Goal: Task Accomplishment & Management: Use online tool/utility

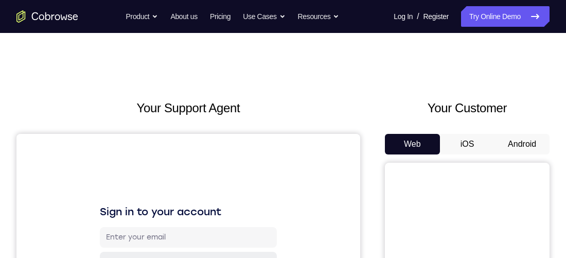
click at [514, 143] on button "Android" at bounding box center [521, 144] width 55 height 21
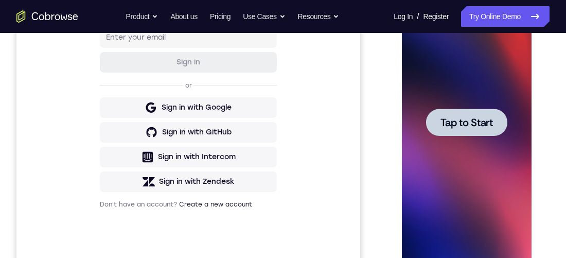
click at [480, 122] on span "Tap to Start" at bounding box center [466, 122] width 52 height 10
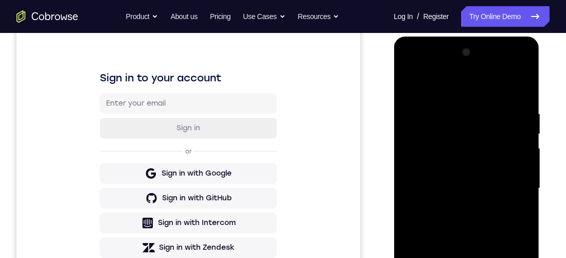
scroll to position [256, 0]
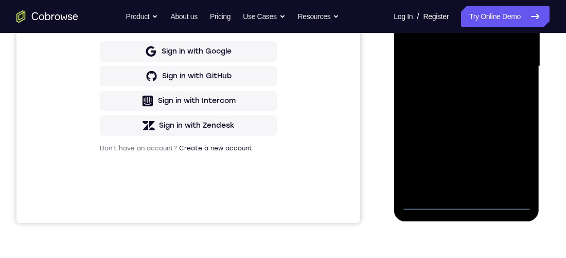
click at [461, 196] on div at bounding box center [466, 66] width 130 height 288
click at [465, 202] on div at bounding box center [466, 66] width 130 height 288
click at [510, 157] on div at bounding box center [466, 66] width 130 height 288
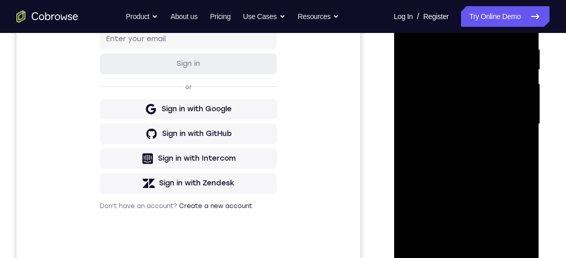
scroll to position [152, 0]
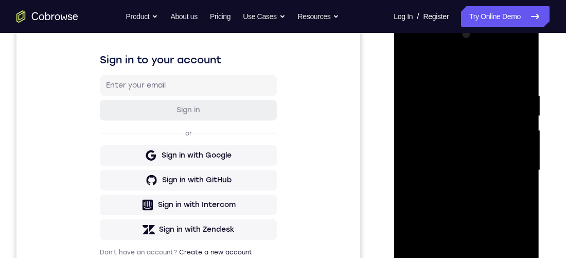
click at [408, 52] on div at bounding box center [466, 170] width 130 height 288
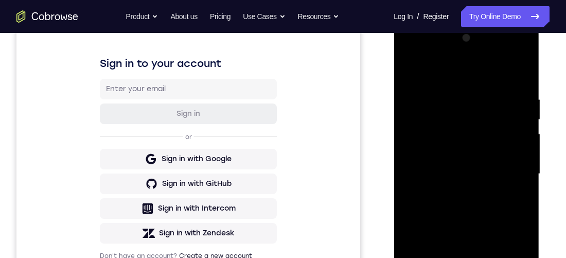
click at [509, 169] on div at bounding box center [466, 174] width 130 height 288
click at [457, 257] on div at bounding box center [466, 174] width 130 height 288
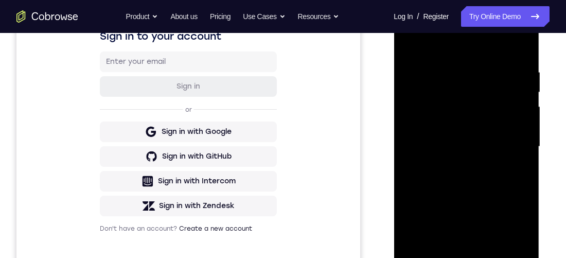
click at [480, 137] on div at bounding box center [466, 147] width 130 height 288
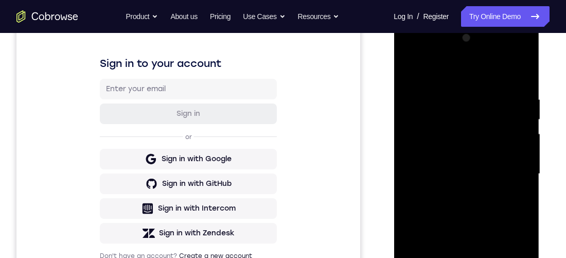
click at [447, 155] on div at bounding box center [466, 174] width 130 height 288
click at [476, 169] on div at bounding box center [466, 174] width 130 height 288
click at [496, 209] on div at bounding box center [466, 174] width 130 height 288
click at [519, 85] on div at bounding box center [466, 174] width 130 height 288
click at [492, 257] on div at bounding box center [466, 174] width 130 height 288
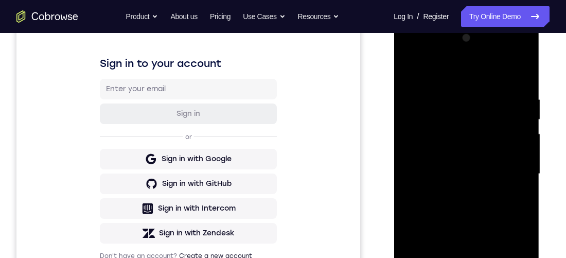
click at [485, 227] on div at bounding box center [466, 174] width 130 height 288
click at [480, 236] on div at bounding box center [466, 174] width 130 height 288
click at [452, 257] on div at bounding box center [466, 174] width 130 height 288
click at [443, 150] on div at bounding box center [466, 174] width 130 height 288
click at [475, 236] on div at bounding box center [466, 174] width 130 height 288
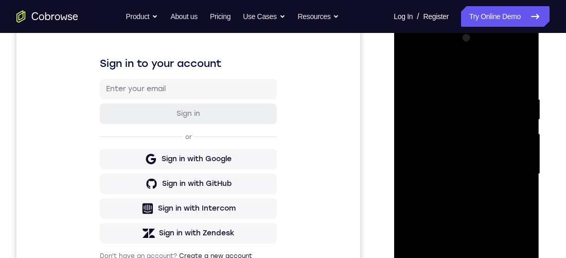
click at [508, 201] on div at bounding box center [466, 174] width 130 height 288
click at [520, 203] on div at bounding box center [466, 174] width 130 height 288
click at [444, 132] on div at bounding box center [466, 174] width 130 height 288
click at [476, 220] on div at bounding box center [466, 174] width 130 height 288
click at [525, 257] on div at bounding box center [466, 174] width 130 height 288
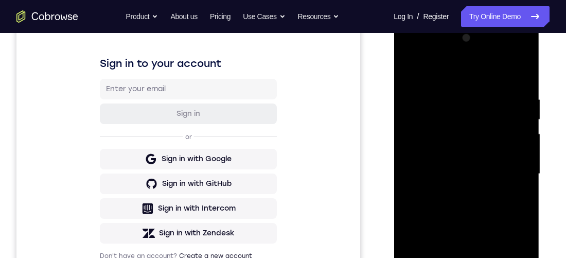
click at [522, 257] on div at bounding box center [466, 174] width 130 height 288
click at [523, 257] on div at bounding box center [466, 174] width 130 height 288
click at [521, 257] on div at bounding box center [466, 174] width 130 height 288
click at [520, 257] on div at bounding box center [466, 174] width 130 height 288
click at [508, 204] on div at bounding box center [466, 174] width 130 height 288
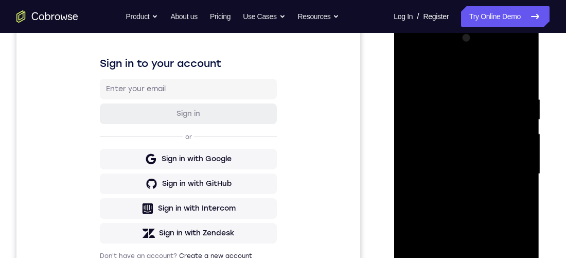
click at [517, 198] on div at bounding box center [466, 174] width 130 height 288
click at [412, 70] on div at bounding box center [466, 174] width 130 height 288
click at [468, 229] on div at bounding box center [466, 174] width 130 height 288
click at [460, 257] on div at bounding box center [466, 174] width 130 height 288
click at [447, 201] on div at bounding box center [466, 174] width 130 height 288
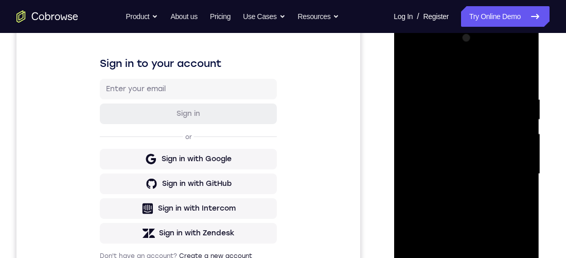
scroll to position [194, 0]
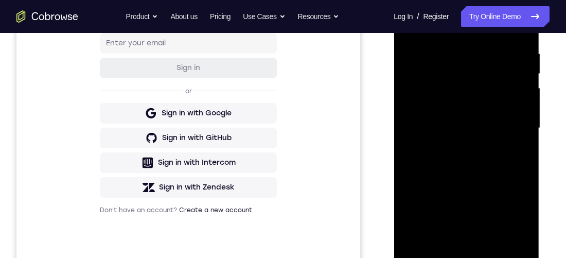
click at [521, 150] on div at bounding box center [466, 128] width 130 height 288
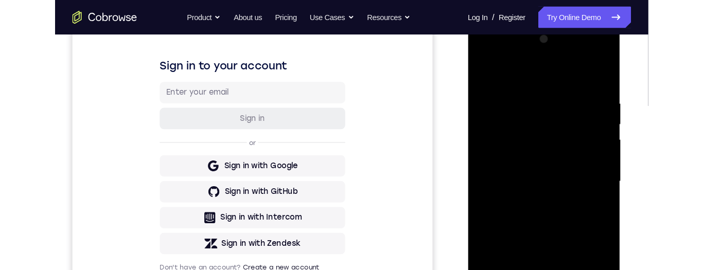
scroll to position [108, 0]
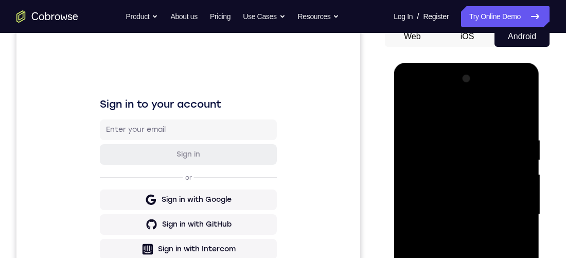
click at [406, 113] on div at bounding box center [466, 214] width 130 height 288
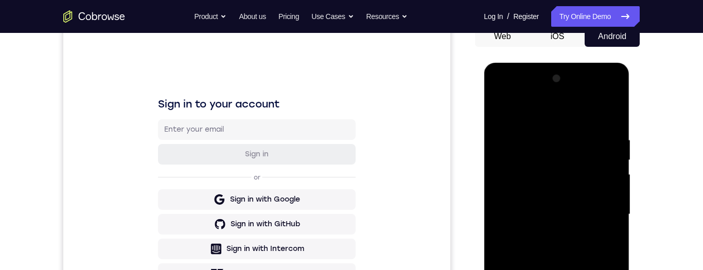
click at [561, 234] on div at bounding box center [556, 214] width 130 height 288
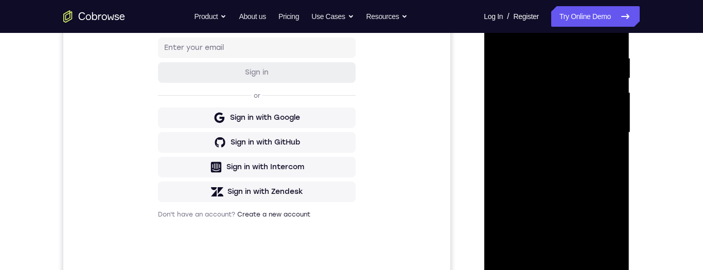
scroll to position [206, 0]
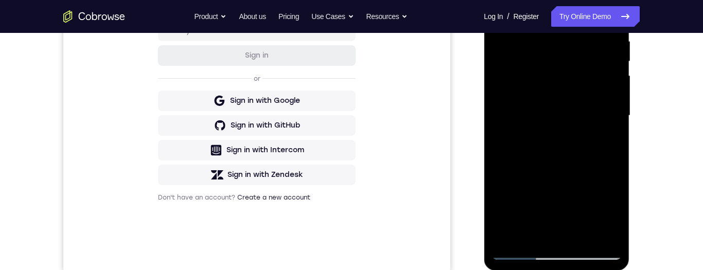
click at [545, 228] on div at bounding box center [556, 116] width 130 height 288
click at [565, 136] on div at bounding box center [556, 116] width 130 height 288
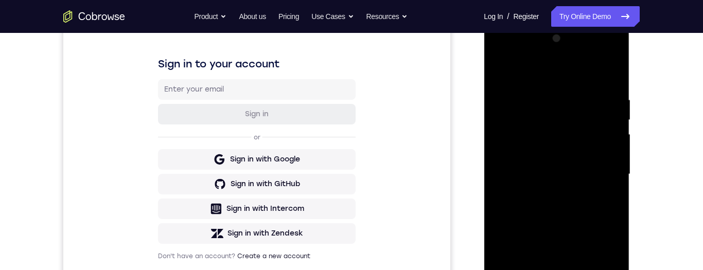
scroll to position [127, 0]
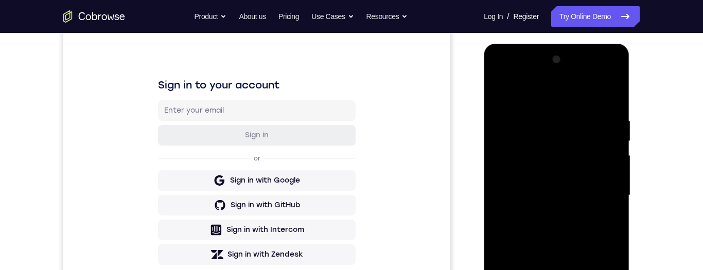
click at [500, 96] on div at bounding box center [556, 195] width 130 height 288
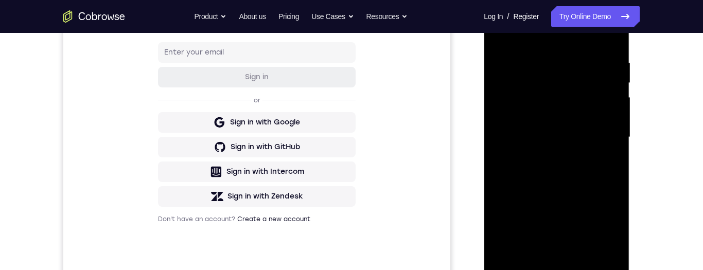
click at [565, 158] on div at bounding box center [556, 137] width 130 height 288
click at [542, 254] on div at bounding box center [556, 137] width 130 height 288
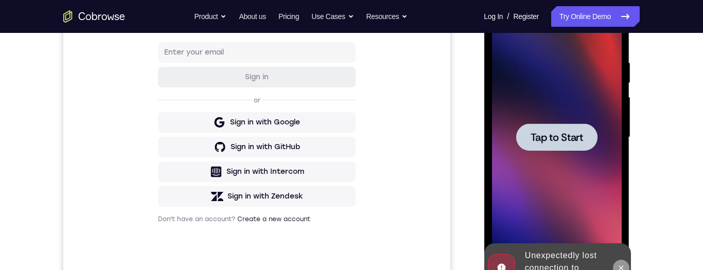
click at [565, 257] on button at bounding box center [620, 268] width 16 height 16
click at [565, 133] on span "Tap to Start" at bounding box center [556, 137] width 52 height 10
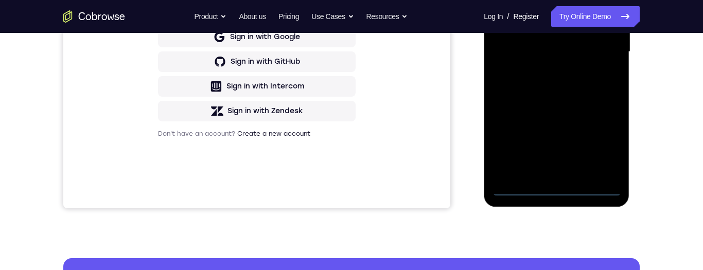
scroll to position [276, 0]
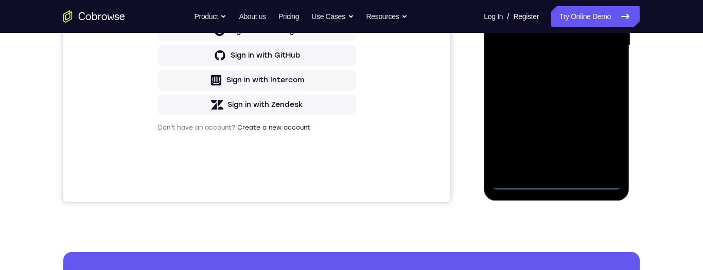
click at [553, 183] on div at bounding box center [556, 46] width 130 height 288
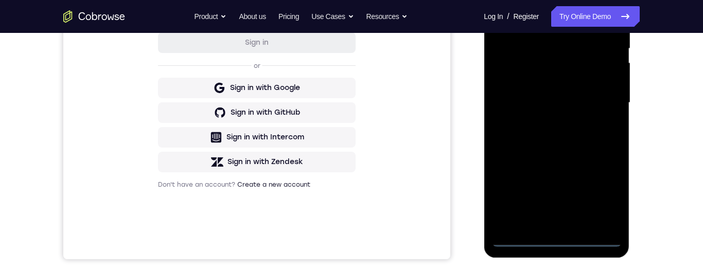
scroll to position [206, 0]
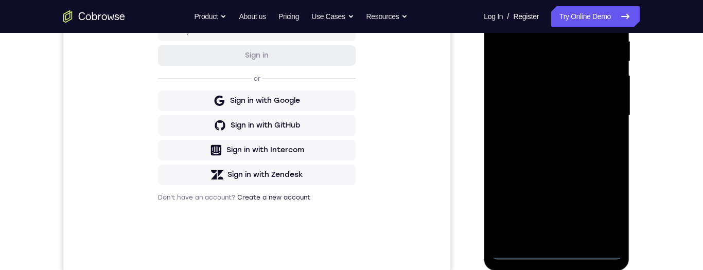
click at [556, 254] on div at bounding box center [556, 116] width 130 height 288
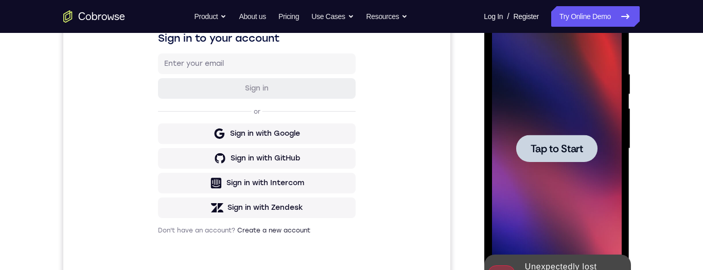
scroll to position [290, 0]
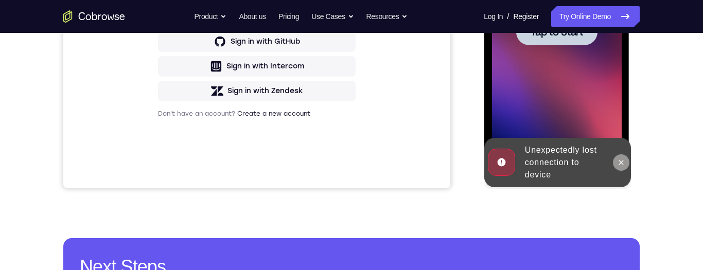
click at [565, 156] on button at bounding box center [620, 162] width 16 height 16
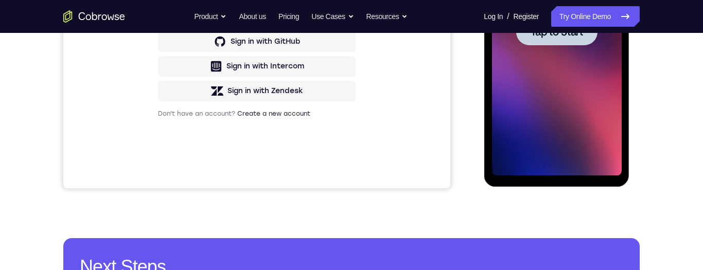
click at [558, 36] on span "Tap to Start" at bounding box center [556, 32] width 52 height 10
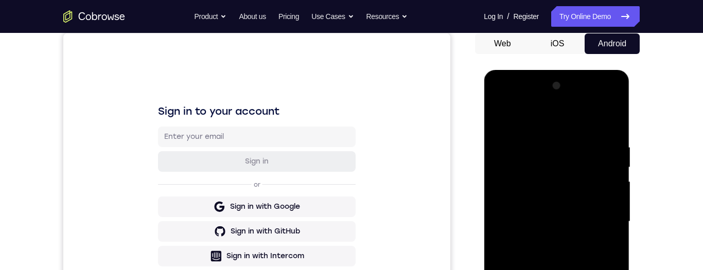
scroll to position [202, 0]
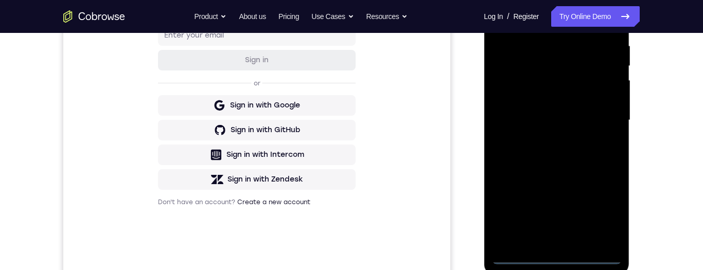
click at [553, 256] on div at bounding box center [556, 120] width 130 height 288
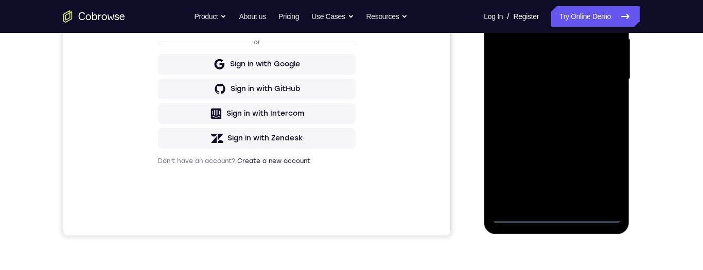
click at [565, 179] on div at bounding box center [556, 79] width 130 height 288
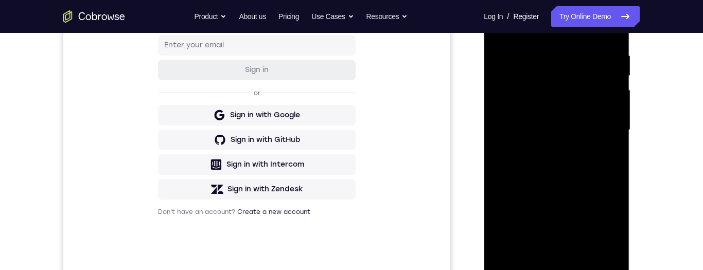
scroll to position [137, 0]
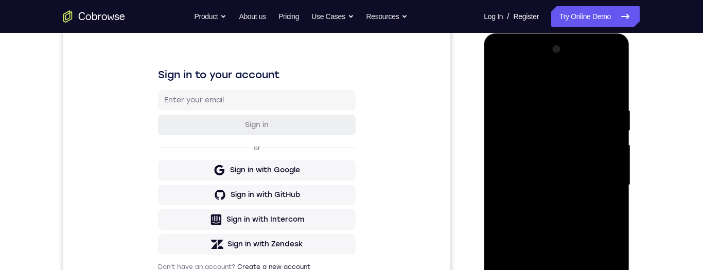
click at [503, 68] on div at bounding box center [556, 185] width 130 height 288
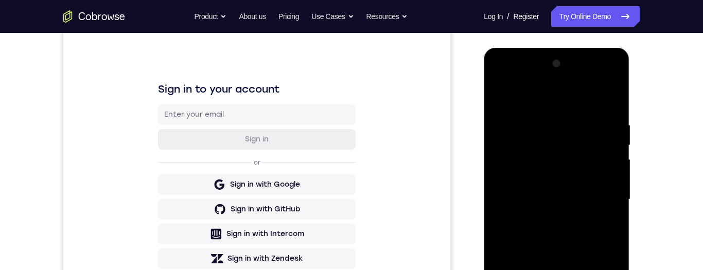
click at [565, 185] on div at bounding box center [556, 200] width 130 height 288
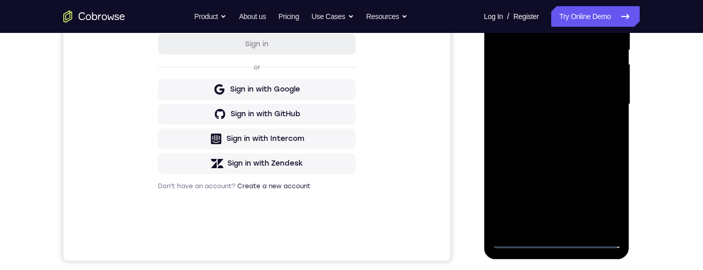
scroll to position [264, 0]
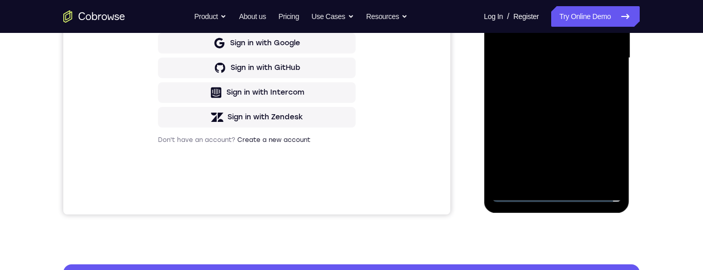
click at [546, 181] on div at bounding box center [556, 58] width 130 height 288
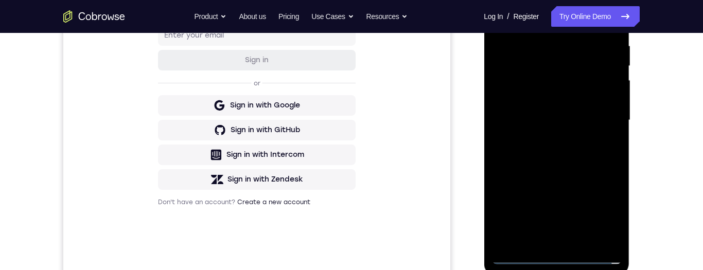
click at [565, 111] on div at bounding box center [556, 120] width 130 height 288
click at [537, 96] on div at bounding box center [556, 120] width 130 height 288
click at [565, 124] on div at bounding box center [556, 120] width 130 height 288
click at [565, 151] on div at bounding box center [556, 120] width 130 height 288
click at [565, 157] on div at bounding box center [556, 120] width 130 height 288
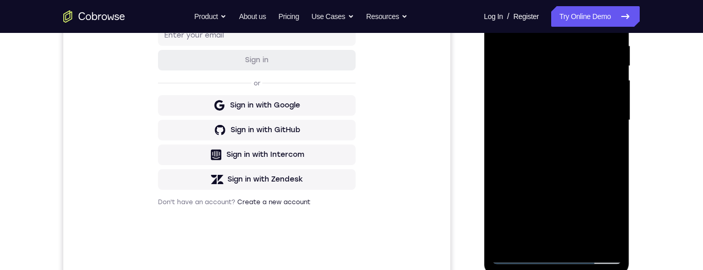
click at [565, 146] on div at bounding box center [556, 120] width 130 height 288
click at [565, 144] on div at bounding box center [556, 120] width 130 height 288
click at [565, 152] on div at bounding box center [556, 120] width 130 height 288
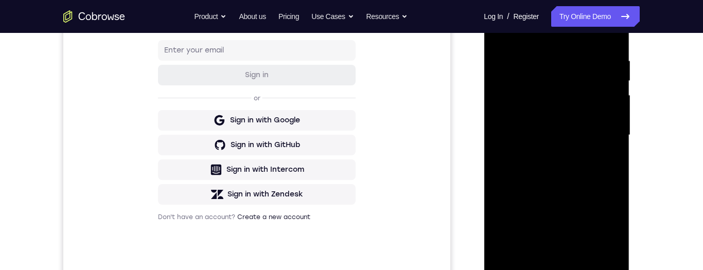
scroll to position [152, 0]
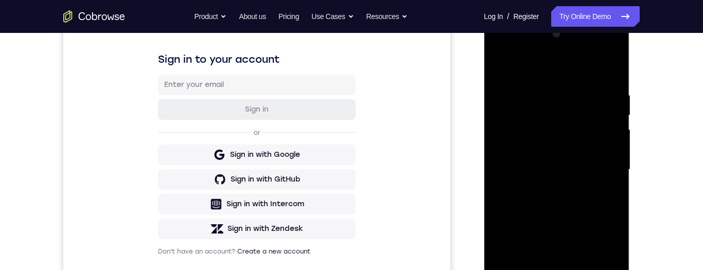
click at [565, 121] on div at bounding box center [556, 170] width 130 height 288
click at [534, 136] on div at bounding box center [556, 170] width 130 height 288
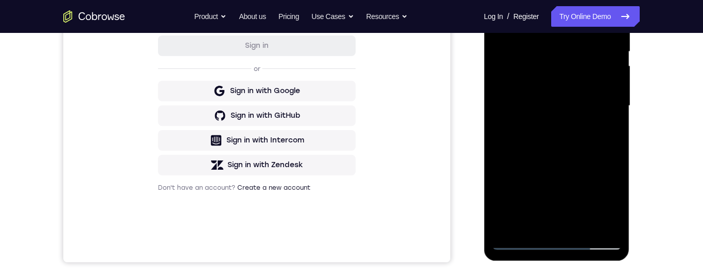
click at [525, 243] on div at bounding box center [556, 106] width 130 height 288
click at [544, 232] on div at bounding box center [556, 106] width 130 height 288
click at [565, 110] on div at bounding box center [556, 106] width 130 height 288
click at [565, 62] on div at bounding box center [556, 106] width 130 height 288
click at [555, 47] on div at bounding box center [556, 106] width 130 height 288
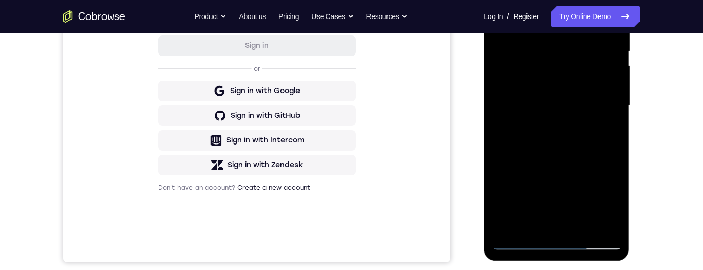
click at [552, 84] on div at bounding box center [556, 106] width 130 height 288
click at [565, 108] on div at bounding box center [556, 106] width 130 height 288
click at [565, 146] on div at bounding box center [556, 106] width 130 height 288
click at [565, 136] on div at bounding box center [556, 106] width 130 height 288
click at [565, 98] on div at bounding box center [556, 106] width 130 height 288
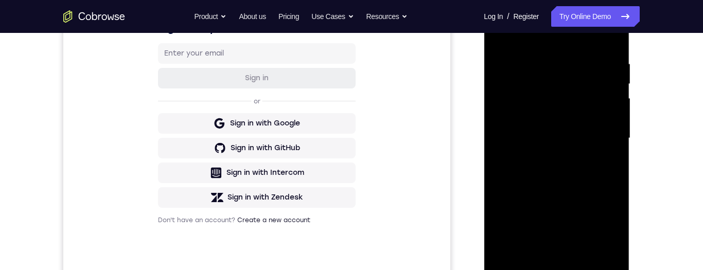
scroll to position [185, 0]
click at [533, 63] on div at bounding box center [556, 137] width 130 height 288
click at [565, 185] on div at bounding box center [556, 137] width 130 height 288
click at [539, 68] on div at bounding box center [556, 137] width 130 height 288
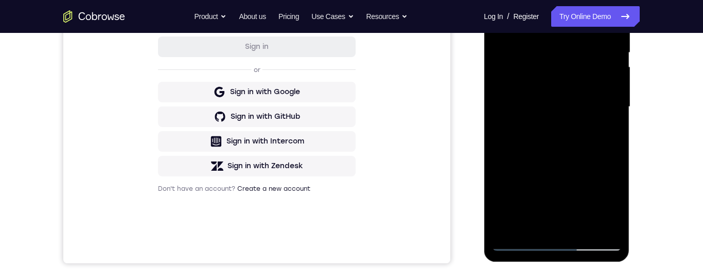
scroll to position [233, 0]
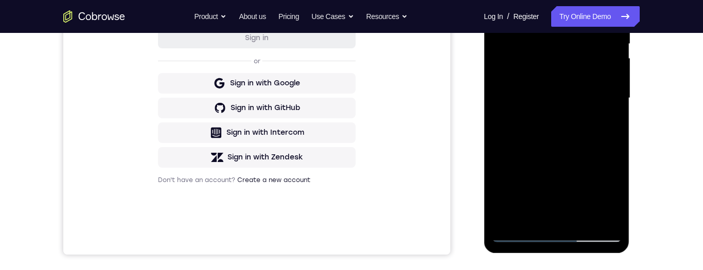
click at [565, 126] on div "Your Support Agent Your Customer Web iOS Android Next Steps We’d be happy to gi…" at bounding box center [351, 148] width 659 height 679
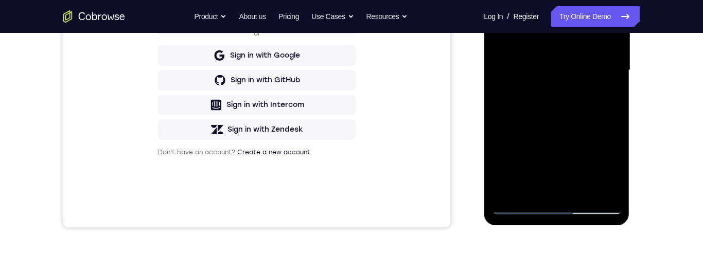
scroll to position [274, 0]
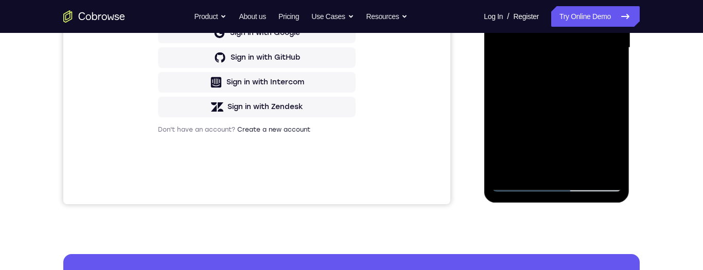
click at [565, 164] on div at bounding box center [556, 48] width 130 height 288
click at [559, 162] on div at bounding box center [556, 48] width 130 height 288
click at [565, 77] on div at bounding box center [556, 48] width 130 height 288
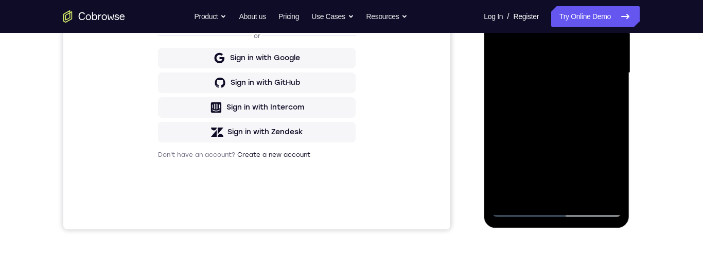
scroll to position [289, 0]
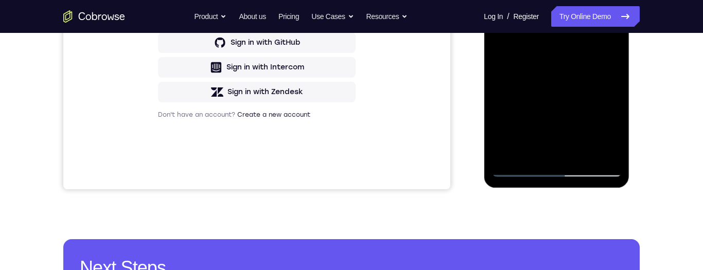
click at [563, 150] on div at bounding box center [556, 33] width 130 height 288
click at [558, 80] on div at bounding box center [556, 32] width 130 height 288
click at [565, 63] on div at bounding box center [556, 32] width 130 height 288
click at [565, 149] on div at bounding box center [556, 32] width 130 height 288
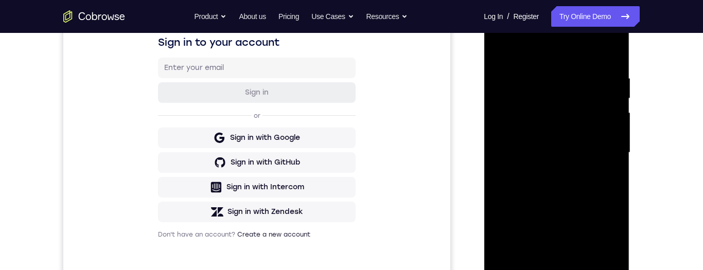
scroll to position [142, 0]
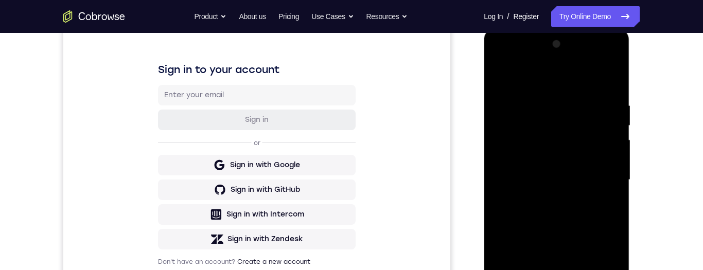
click at [565, 78] on div at bounding box center [556, 180] width 130 height 288
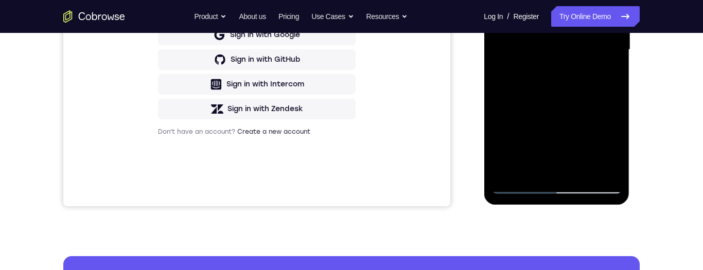
scroll to position [293, 0]
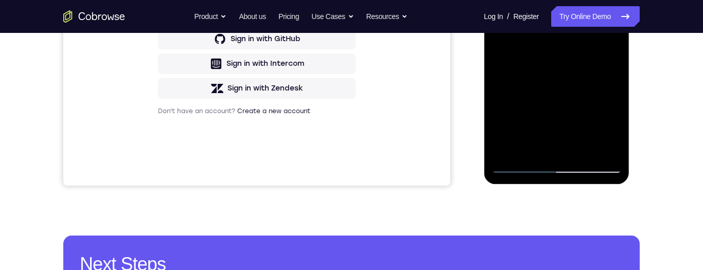
click at [565, 148] on div at bounding box center [556, 29] width 130 height 288
click at [565, 147] on div at bounding box center [556, 29] width 130 height 288
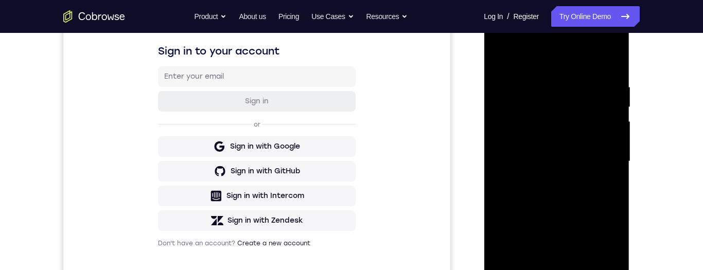
scroll to position [141, 0]
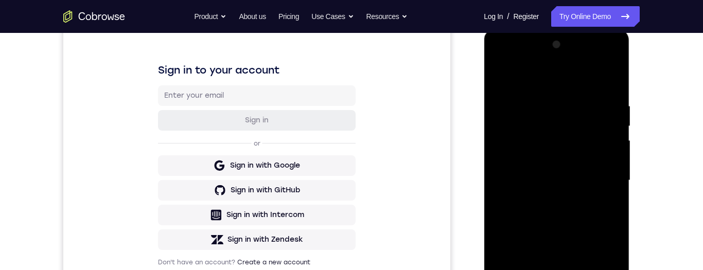
click at [565, 77] on div at bounding box center [556, 181] width 130 height 288
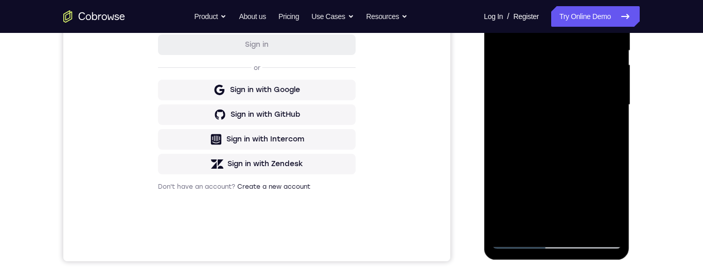
scroll to position [224, 0]
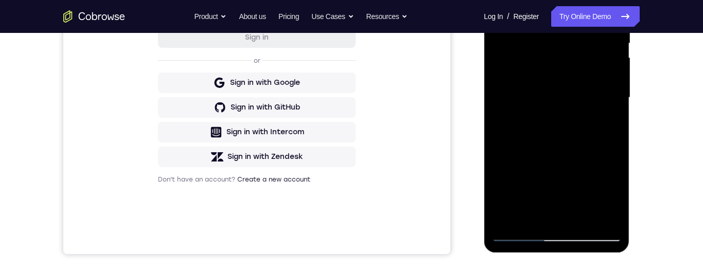
click at [565, 120] on div at bounding box center [556, 98] width 130 height 288
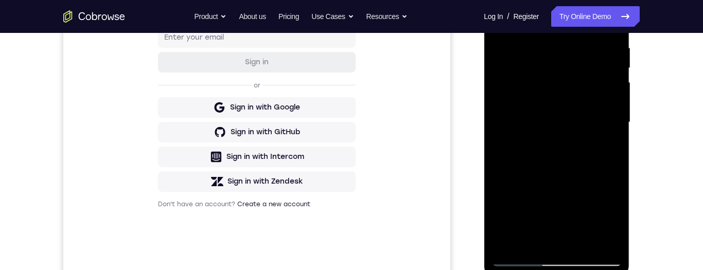
click at [498, 143] on div at bounding box center [556, 122] width 130 height 288
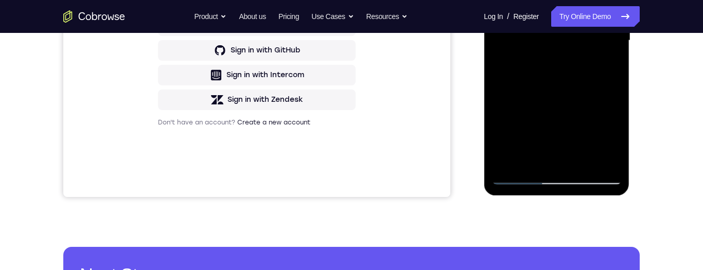
scroll to position [295, 0]
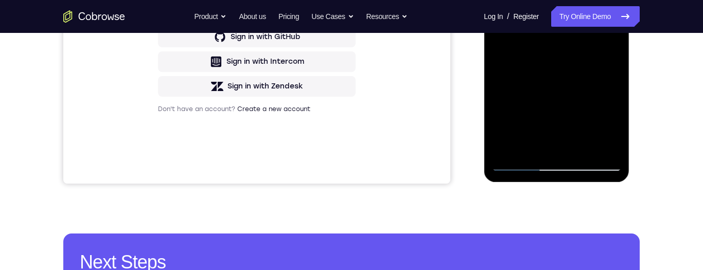
click at [565, 146] on div at bounding box center [556, 27] width 130 height 288
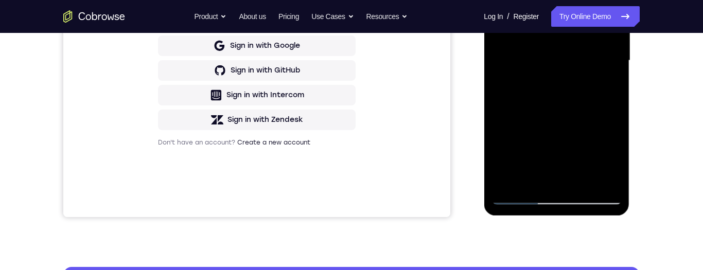
click at [565, 116] on div at bounding box center [556, 61] width 130 height 288
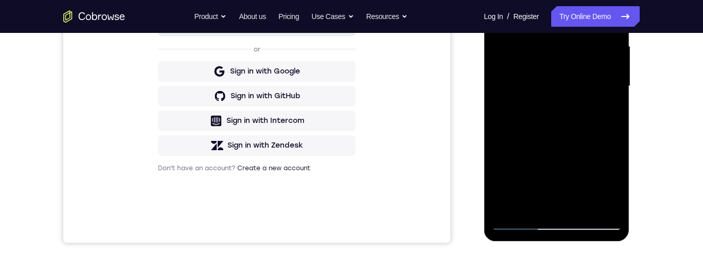
scroll to position [226, 0]
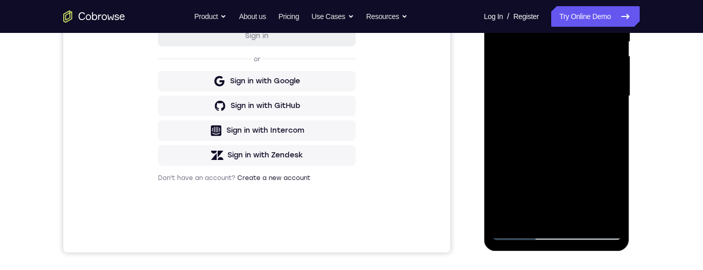
click at [535, 149] on div at bounding box center [556, 96] width 130 height 288
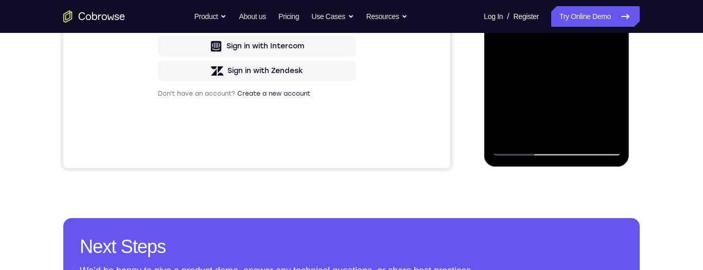
click at [509, 124] on div at bounding box center [556, 12] width 130 height 288
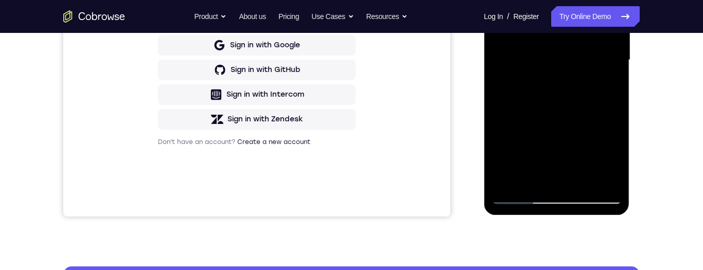
scroll to position [236, 0]
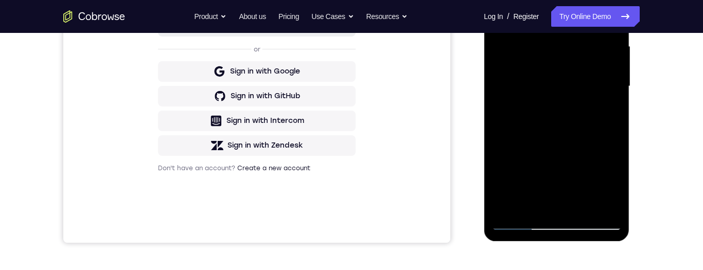
click at [565, 112] on div at bounding box center [556, 86] width 130 height 288
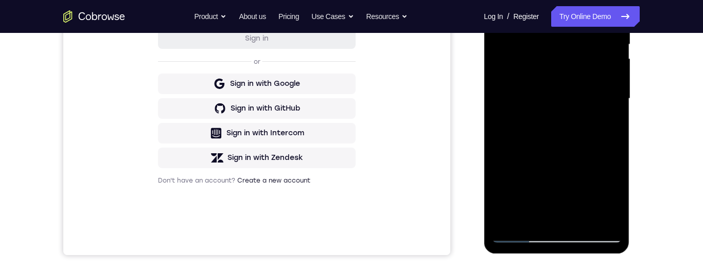
click at [565, 126] on div at bounding box center [556, 99] width 130 height 288
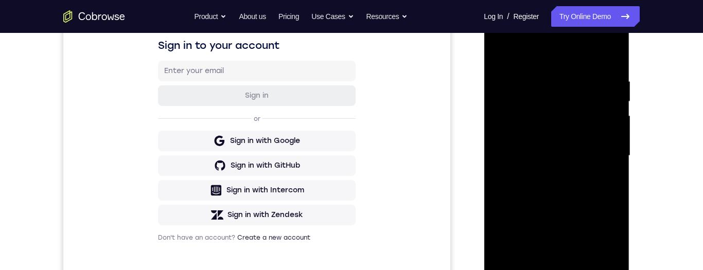
scroll to position [153, 0]
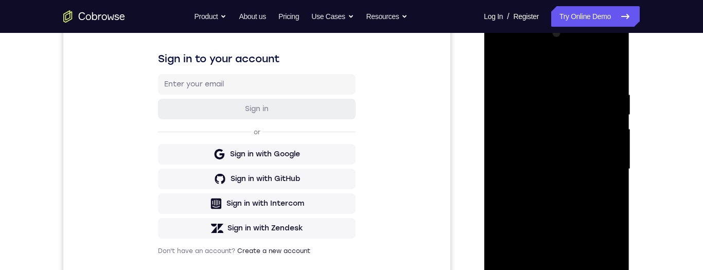
click at [500, 67] on div at bounding box center [556, 169] width 130 height 288
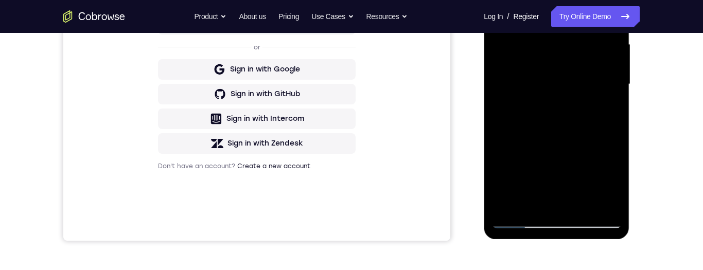
click at [525, 96] on div at bounding box center [556, 84] width 130 height 288
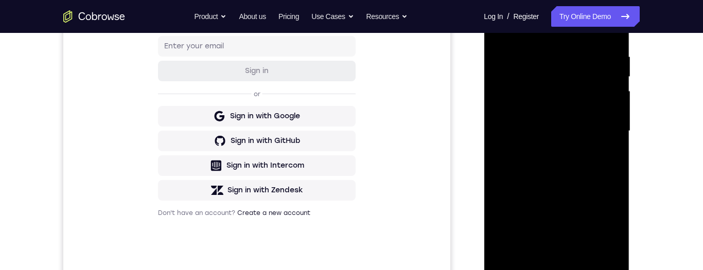
scroll to position [119, 0]
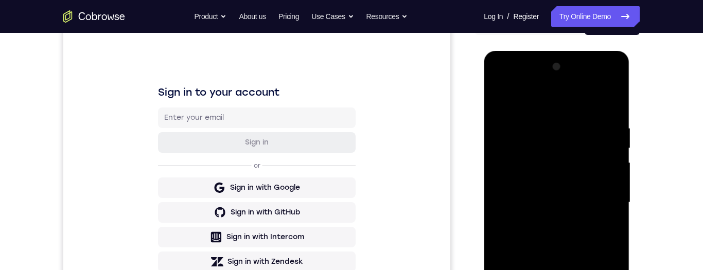
click at [500, 101] on div at bounding box center [556, 203] width 130 height 288
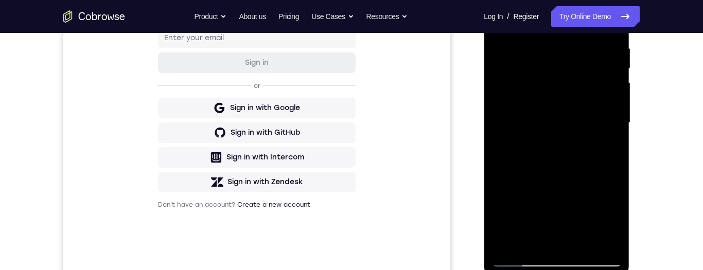
scroll to position [211, 0]
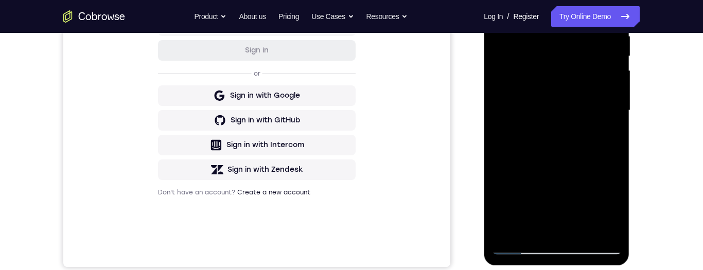
click at [542, 144] on div at bounding box center [556, 111] width 130 height 288
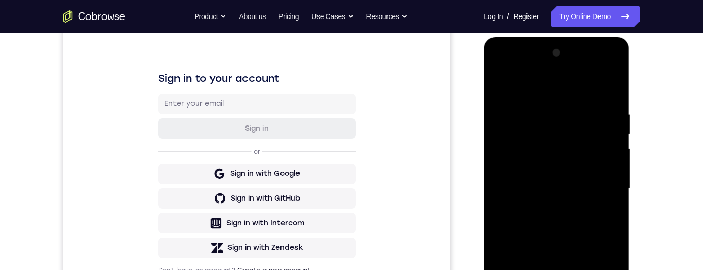
scroll to position [122, 0]
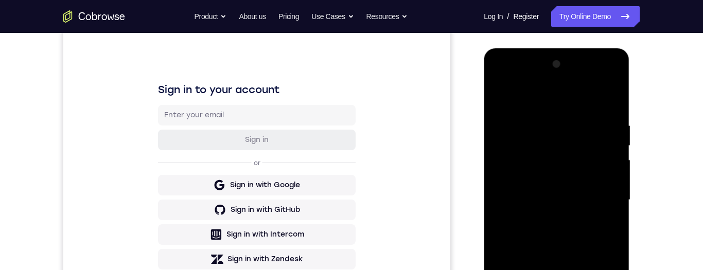
click at [502, 94] on div at bounding box center [556, 200] width 130 height 288
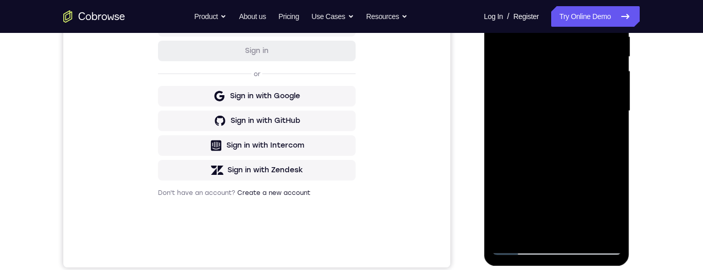
scroll to position [228, 0]
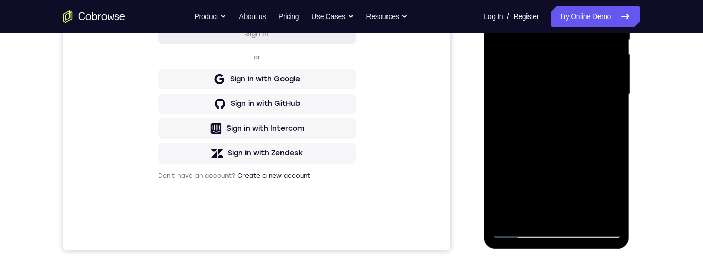
click at [529, 152] on div at bounding box center [556, 94] width 130 height 288
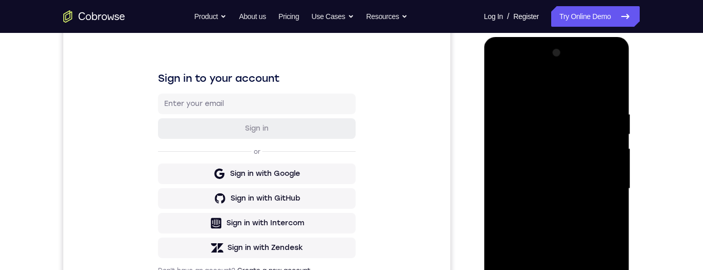
scroll to position [116, 0]
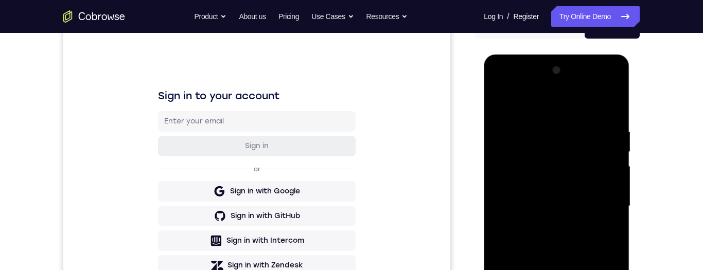
click at [500, 105] on div at bounding box center [556, 206] width 130 height 288
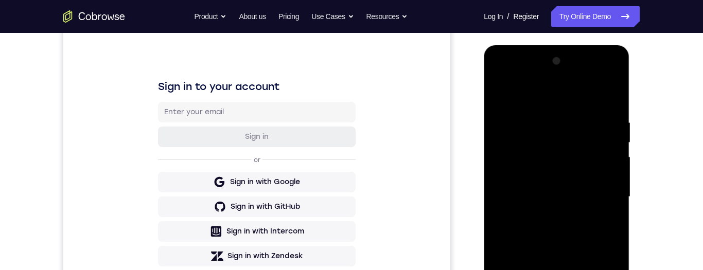
click at [501, 92] on div at bounding box center [556, 197] width 130 height 288
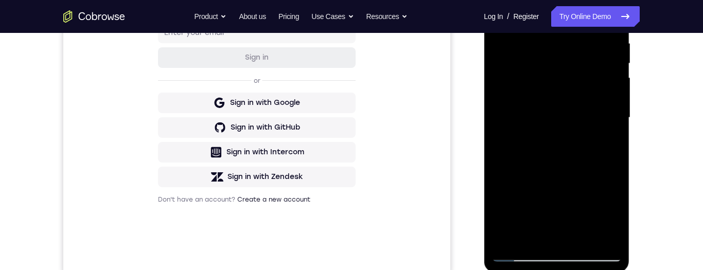
scroll to position [153, 0]
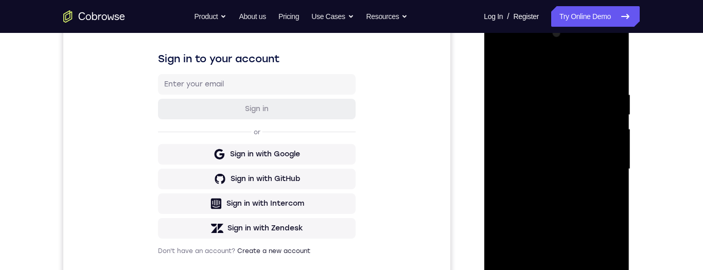
click at [565, 90] on div at bounding box center [556, 169] width 130 height 288
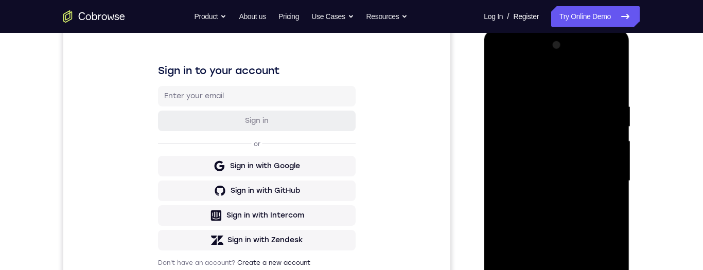
scroll to position [146, 0]
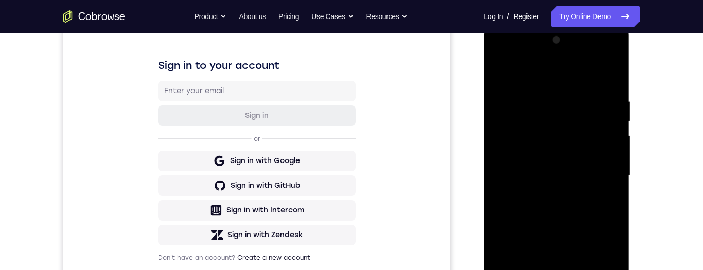
click at [519, 76] on div at bounding box center [556, 176] width 130 height 288
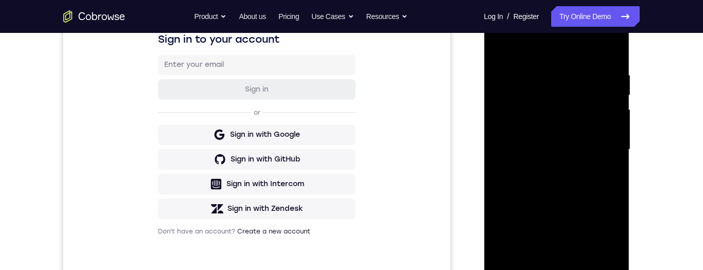
scroll to position [187, 0]
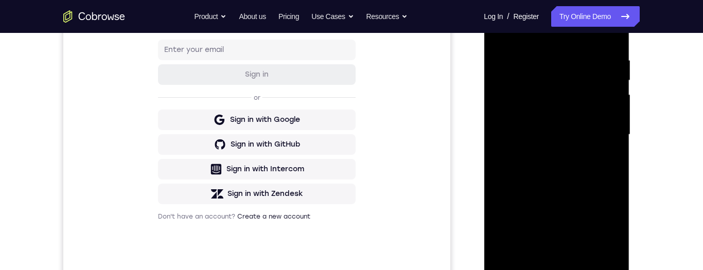
click at [529, 123] on div at bounding box center [556, 135] width 130 height 288
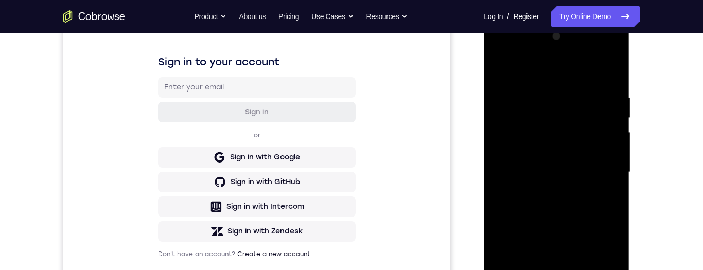
scroll to position [144, 0]
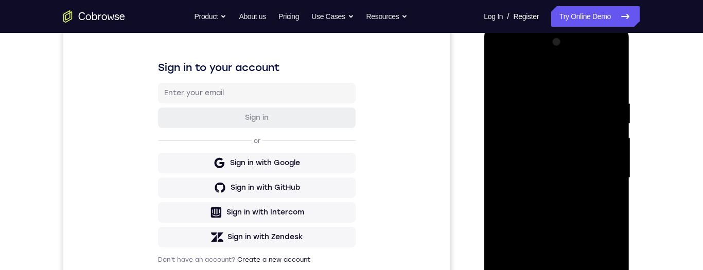
click at [565, 146] on div at bounding box center [556, 178] width 130 height 288
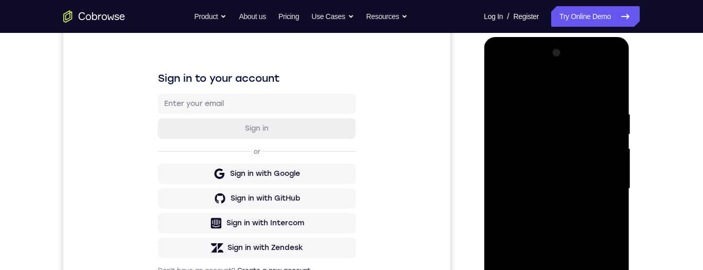
scroll to position [186, 0]
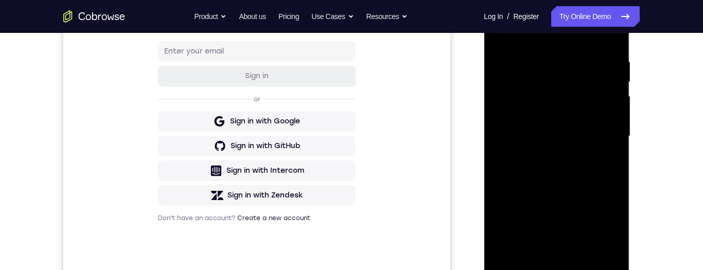
click at [565, 152] on div at bounding box center [556, 136] width 130 height 288
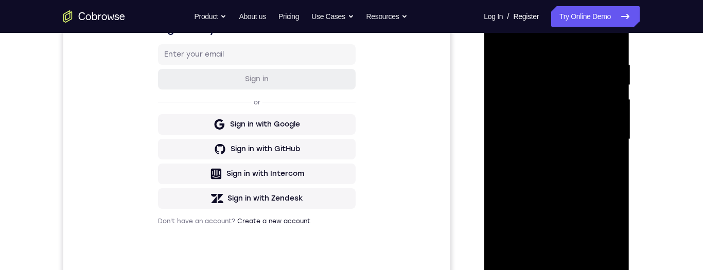
click at [565, 151] on div at bounding box center [556, 139] width 130 height 288
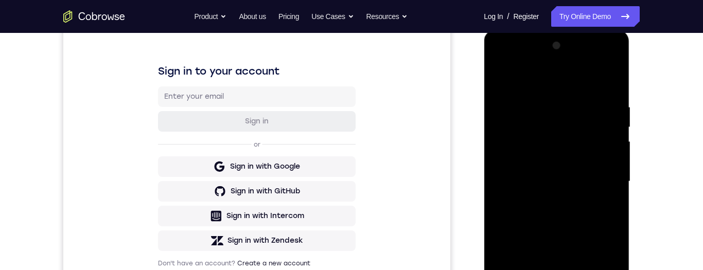
scroll to position [120, 0]
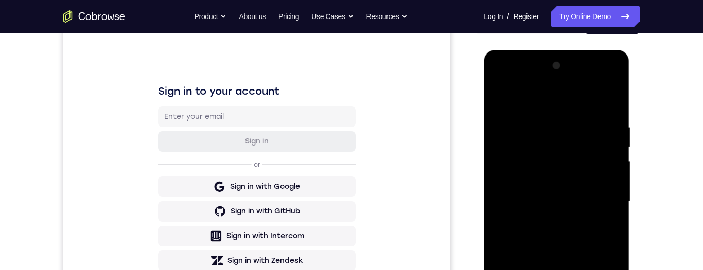
click at [565, 154] on div at bounding box center [556, 202] width 130 height 288
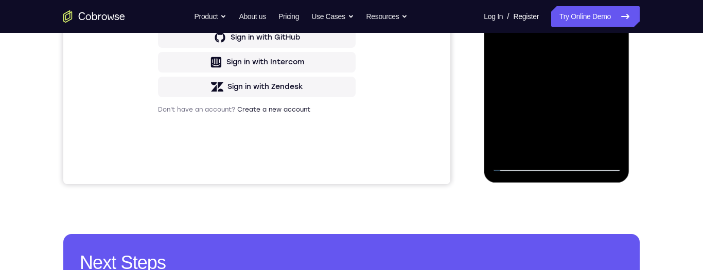
scroll to position [265, 0]
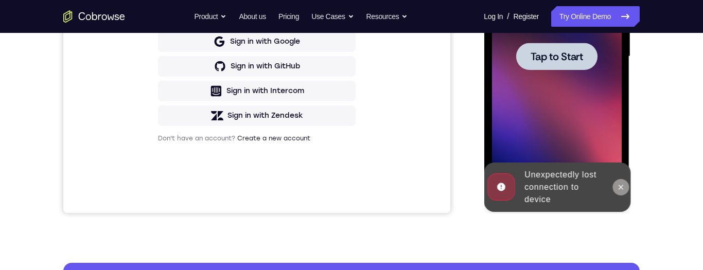
click at [565, 184] on icon at bounding box center [620, 187] width 8 height 8
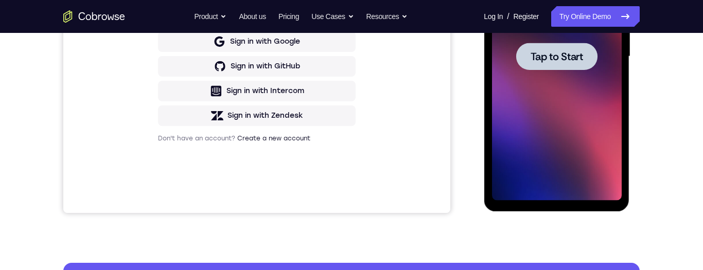
click at [565, 65] on div at bounding box center [556, 56] width 81 height 27
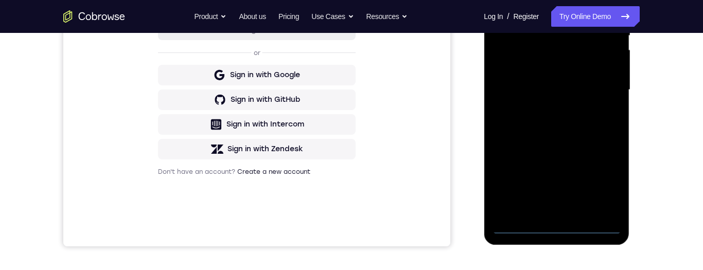
scroll to position [241, 0]
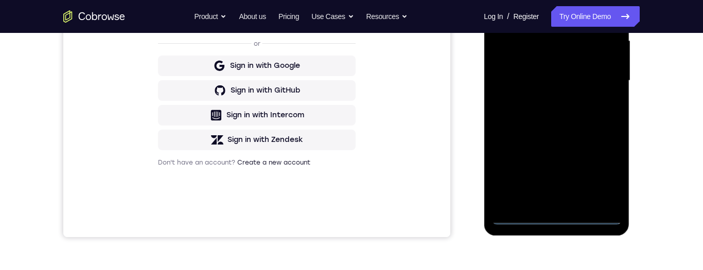
click at [559, 222] on div at bounding box center [556, 81] width 130 height 288
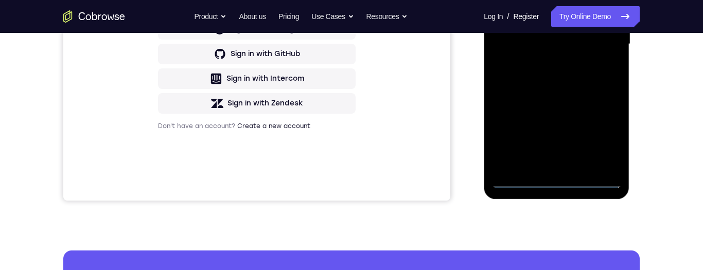
click at [565, 133] on div at bounding box center [556, 44] width 130 height 288
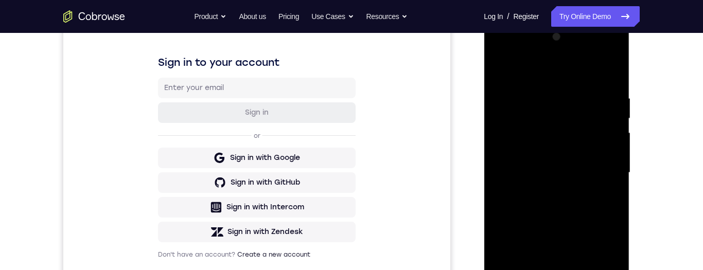
scroll to position [130, 0]
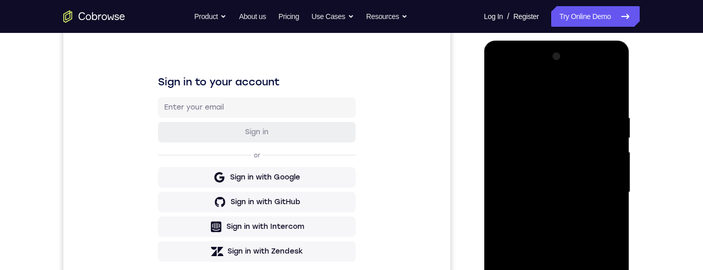
click at [560, 100] on div at bounding box center [556, 192] width 130 height 288
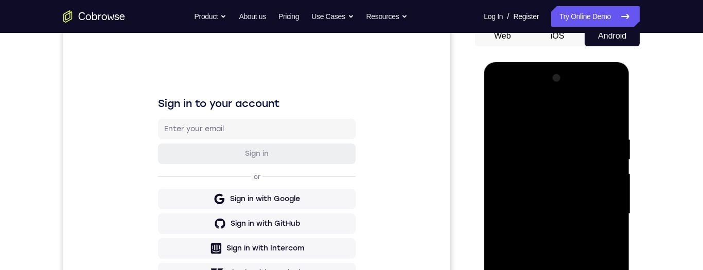
scroll to position [153, 0]
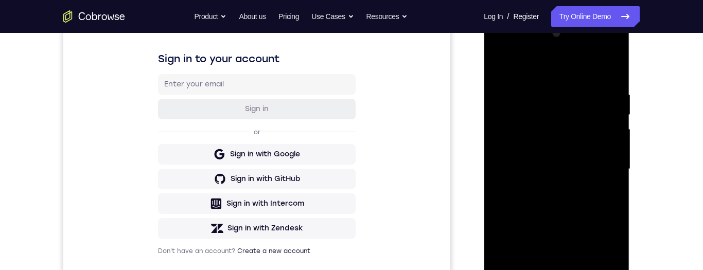
click at [565, 168] on div at bounding box center [556, 169] width 130 height 288
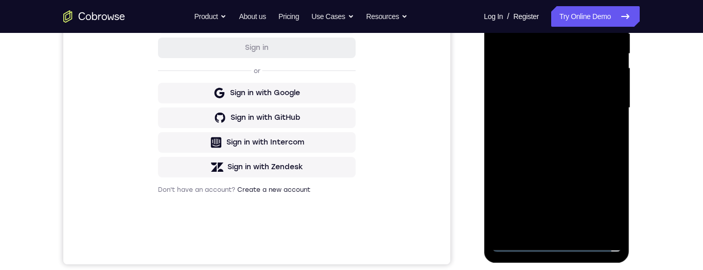
scroll to position [227, 0]
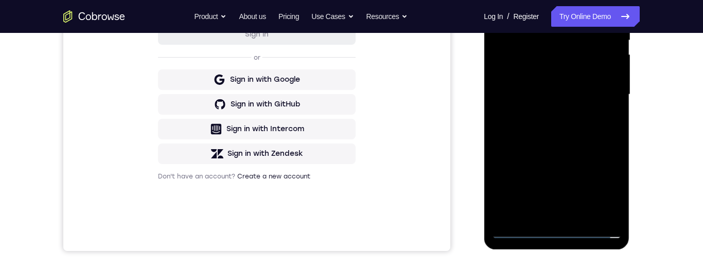
click at [547, 218] on div at bounding box center [556, 95] width 130 height 288
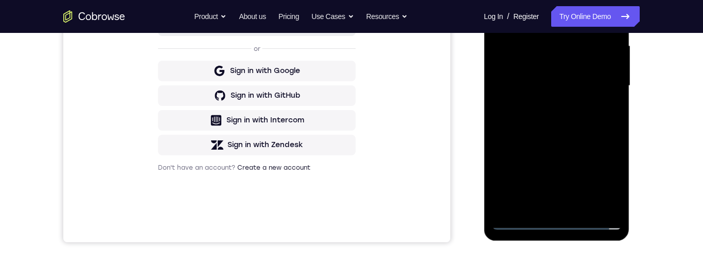
click at [565, 76] on div at bounding box center [556, 86] width 130 height 288
click at [556, 64] on div at bounding box center [556, 86] width 130 height 288
click at [565, 91] on div at bounding box center [556, 86] width 130 height 288
click at [565, 121] on div at bounding box center [556, 86] width 130 height 288
click at [565, 116] on div at bounding box center [556, 86] width 130 height 288
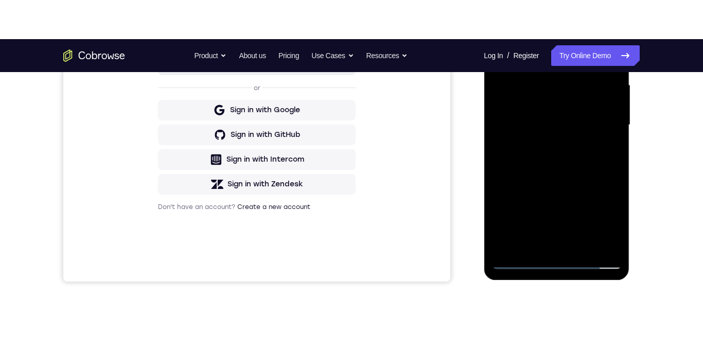
click at [565, 163] on div at bounding box center [556, 125] width 130 height 288
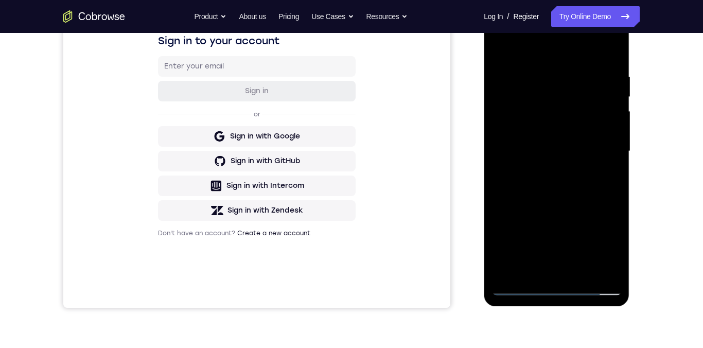
scroll to position [130, 0]
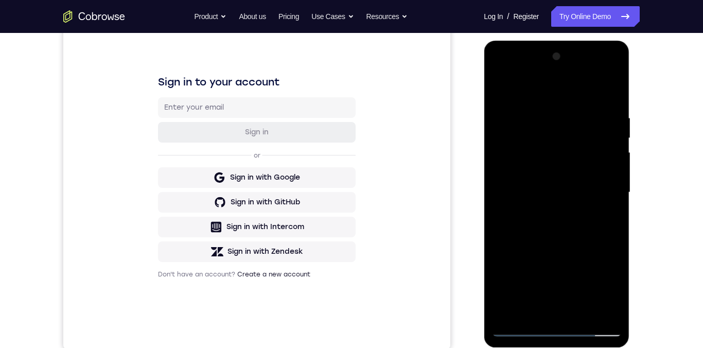
click at [565, 103] on div at bounding box center [556, 192] width 130 height 288
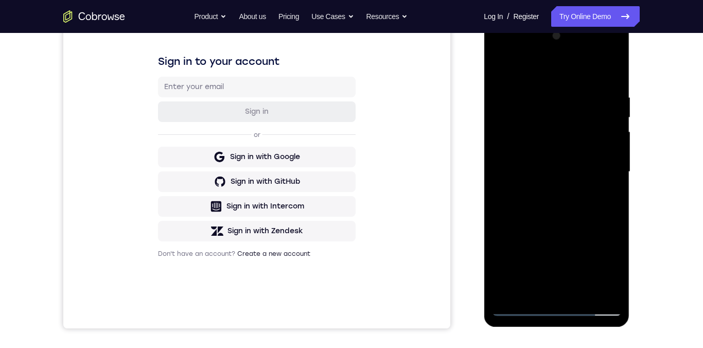
scroll to position [159, 0]
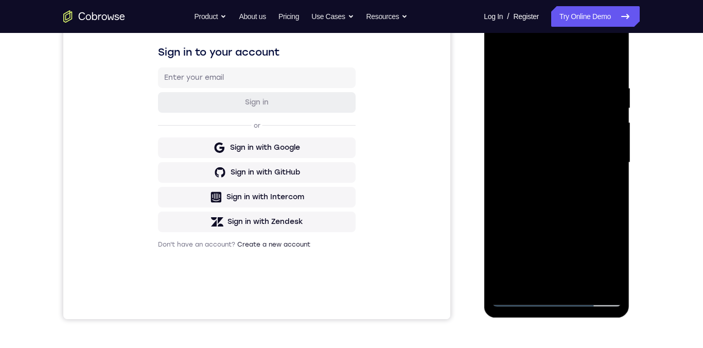
click at [565, 72] on div at bounding box center [556, 163] width 130 height 288
click at [565, 204] on div at bounding box center [556, 163] width 130 height 288
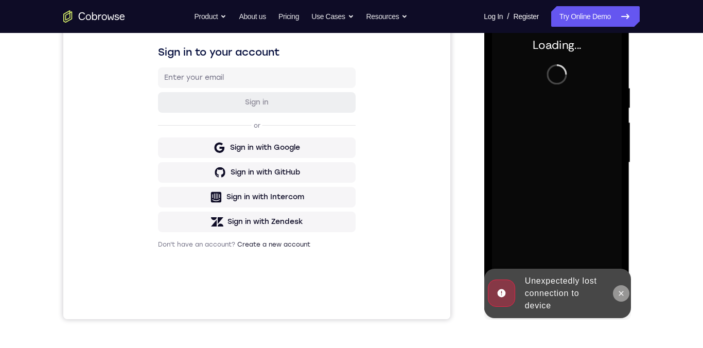
click at [565, 257] on button at bounding box center [620, 293] width 16 height 16
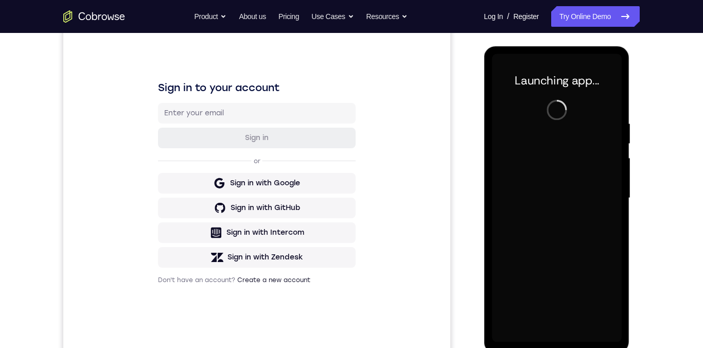
scroll to position [117, 0]
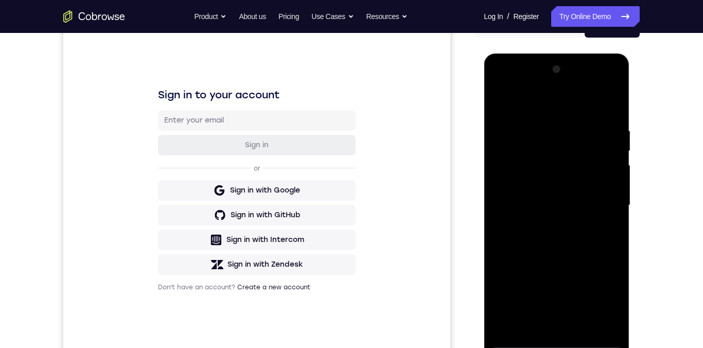
click at [553, 257] on div at bounding box center [556, 205] width 130 height 288
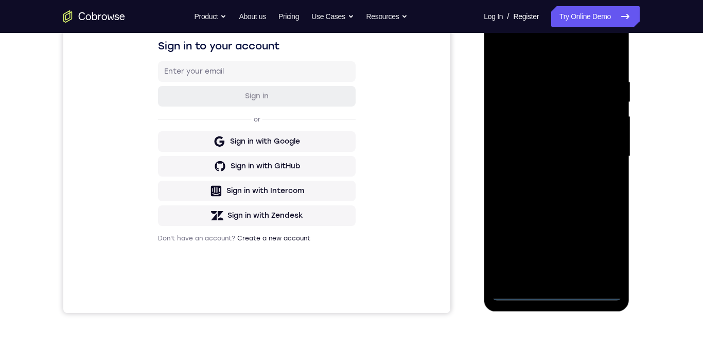
click at [565, 249] on div at bounding box center [556, 156] width 130 height 288
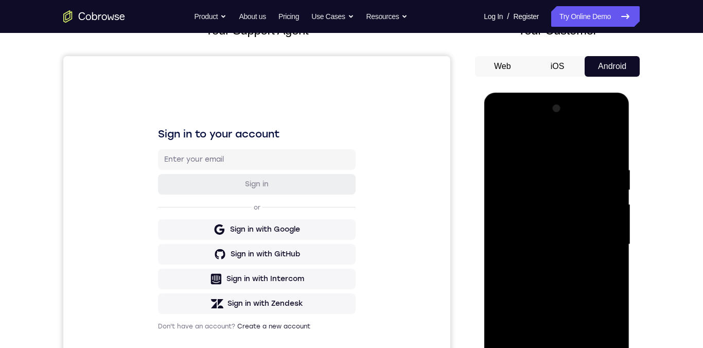
scroll to position [18, 0]
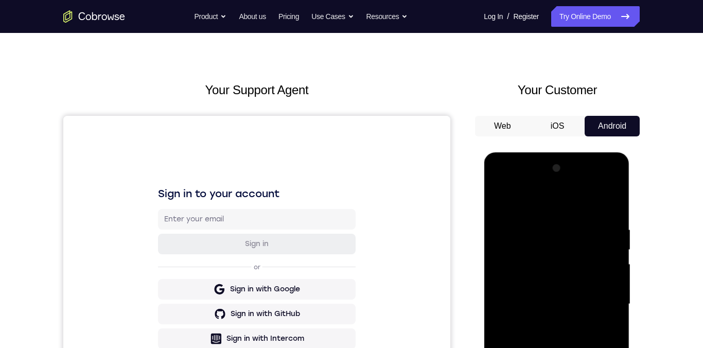
click at [552, 202] on div at bounding box center [556, 304] width 130 height 288
click at [565, 257] on div at bounding box center [556, 304] width 130 height 288
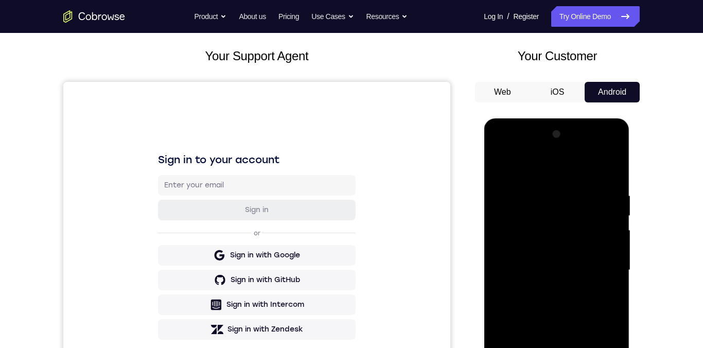
click at [546, 257] on div at bounding box center [556, 270] width 130 height 288
click at [552, 257] on div at bounding box center [556, 270] width 130 height 288
click at [527, 246] on div at bounding box center [556, 270] width 130 height 288
click at [565, 257] on div at bounding box center [556, 270] width 130 height 288
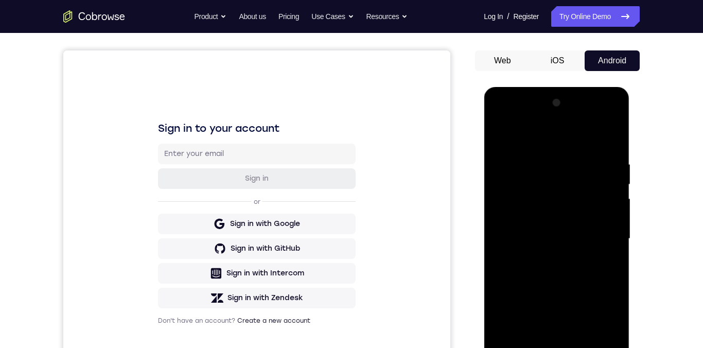
click at [565, 257] on div at bounding box center [556, 239] width 130 height 288
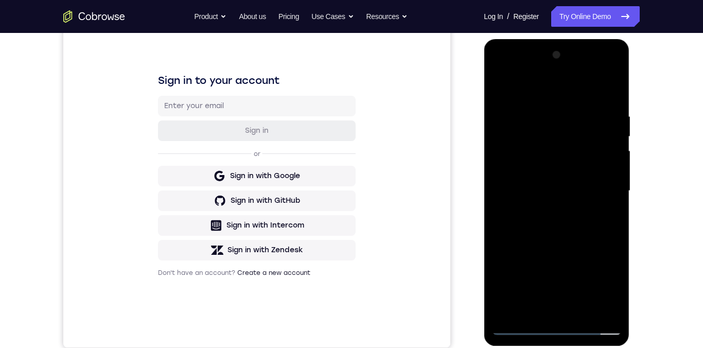
scroll to position [137, 0]
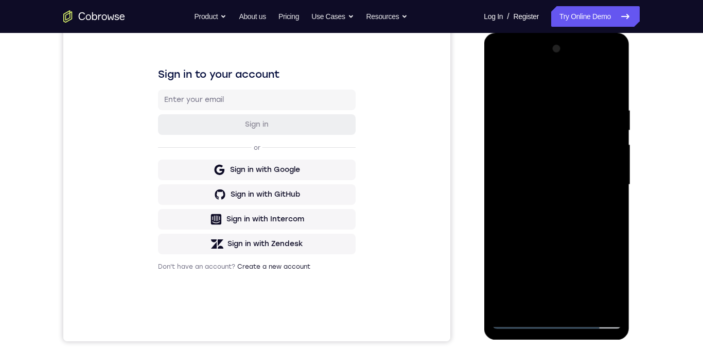
click at [565, 257] on div at bounding box center [556, 185] width 130 height 288
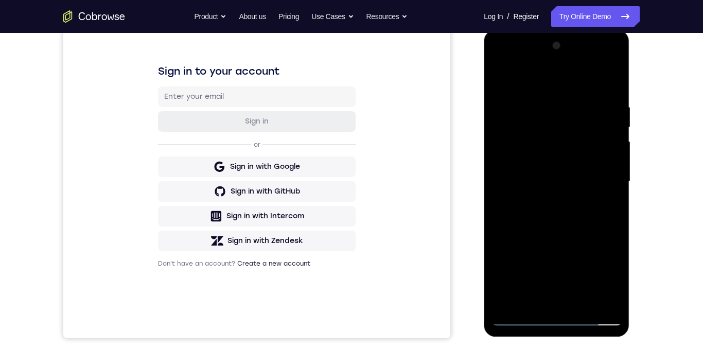
click at [565, 236] on div at bounding box center [556, 182] width 130 height 288
click at [565, 240] on div at bounding box center [556, 182] width 130 height 288
click at [526, 257] on div at bounding box center [556, 182] width 130 height 288
click at [565, 257] on div at bounding box center [556, 182] width 130 height 288
click at [565, 212] on div at bounding box center [556, 182] width 130 height 288
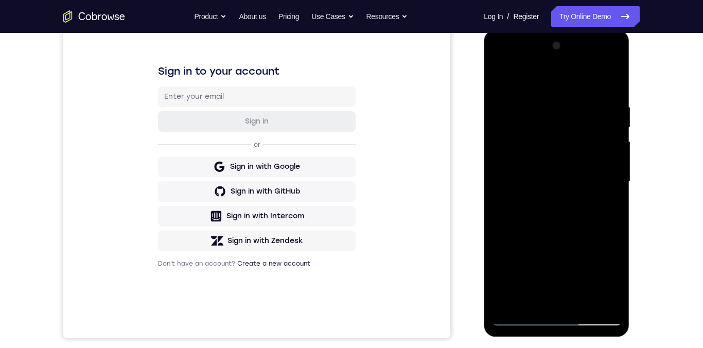
click at [565, 206] on div at bounding box center [556, 182] width 130 height 288
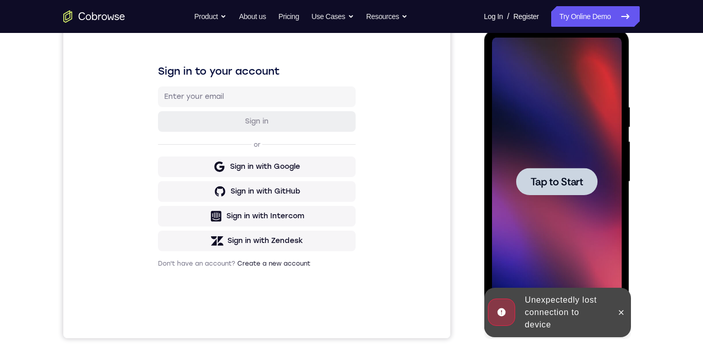
click at [542, 171] on div at bounding box center [556, 181] width 81 height 27
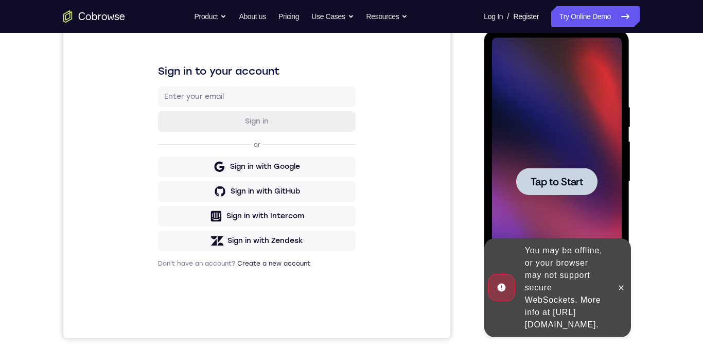
click at [555, 190] on div at bounding box center [556, 181] width 81 height 27
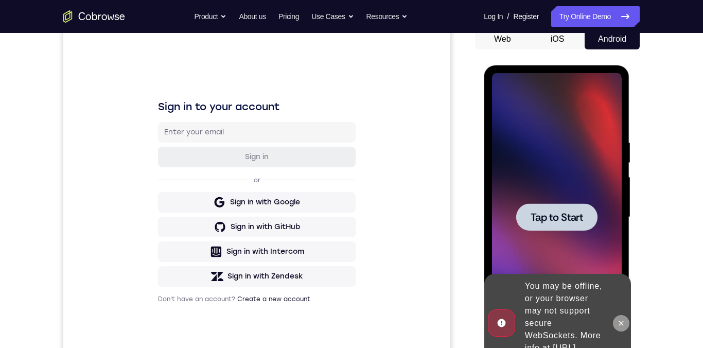
click at [565, 257] on icon at bounding box center [620, 323] width 8 height 8
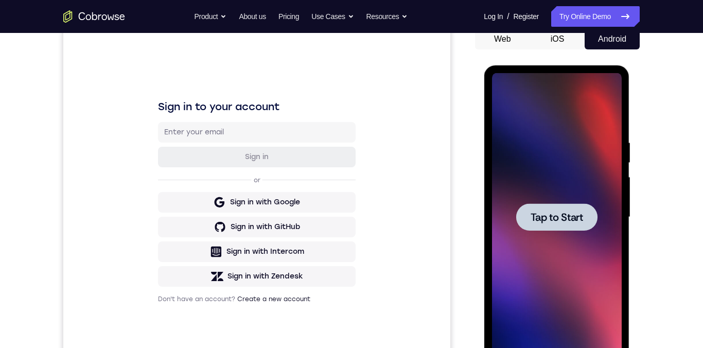
click at [565, 225] on div at bounding box center [556, 216] width 81 height 27
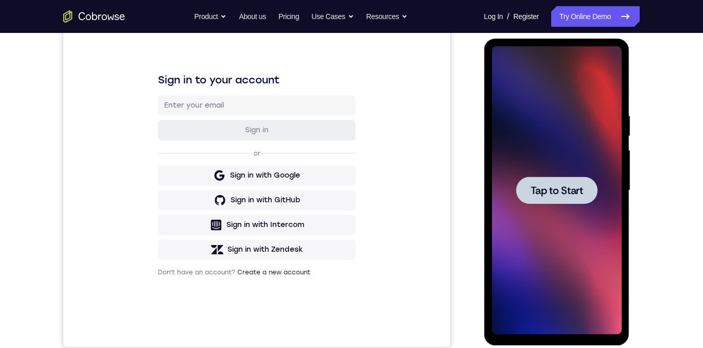
click at [544, 191] on span "Tap to Start" at bounding box center [556, 190] width 52 height 10
click at [565, 185] on span "Tap to Start" at bounding box center [556, 190] width 52 height 10
click at [565, 193] on div at bounding box center [556, 189] width 81 height 27
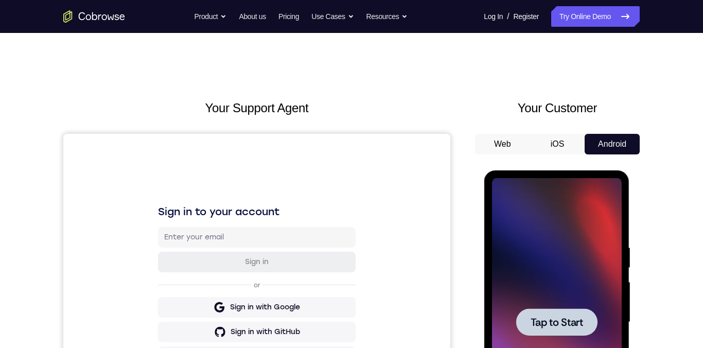
click at [558, 145] on button "iOS" at bounding box center [557, 144] width 55 height 21
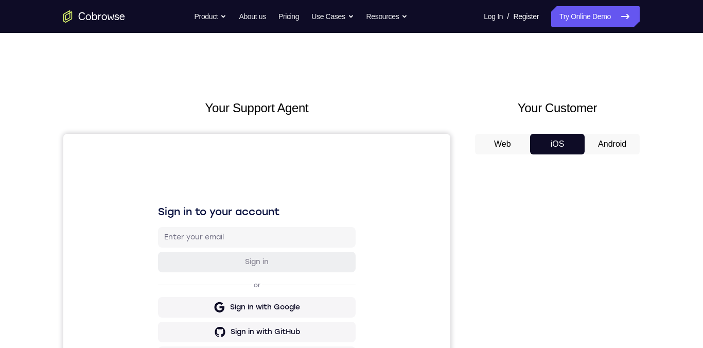
click at [565, 147] on button "Android" at bounding box center [611, 144] width 55 height 21
click at [0, 0] on span "Tap to Start" at bounding box center [0, 0] width 0 height 0
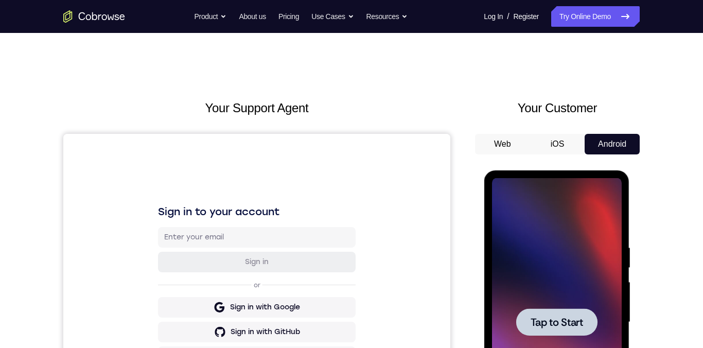
click at [565, 257] on div at bounding box center [556, 322] width 130 height 288
click at [557, 257] on div at bounding box center [556, 321] width 81 height 27
click at [565, 257] on span "Tap to Start" at bounding box center [556, 322] width 52 height 10
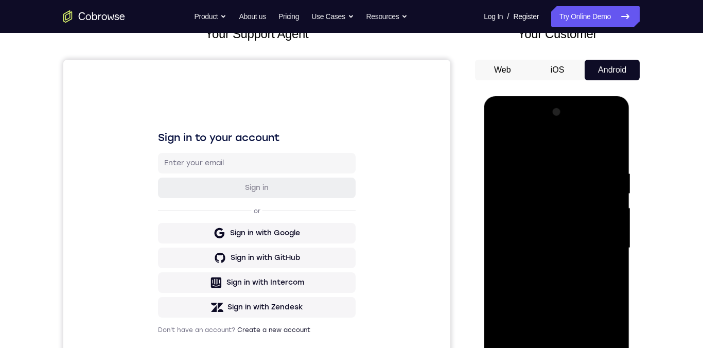
scroll to position [116, 0]
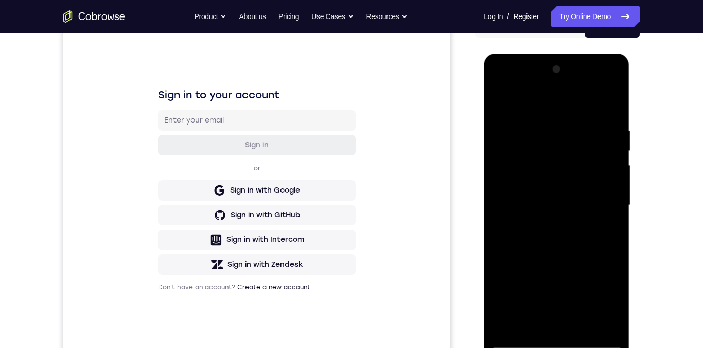
click at [562, 257] on div at bounding box center [556, 205] width 130 height 288
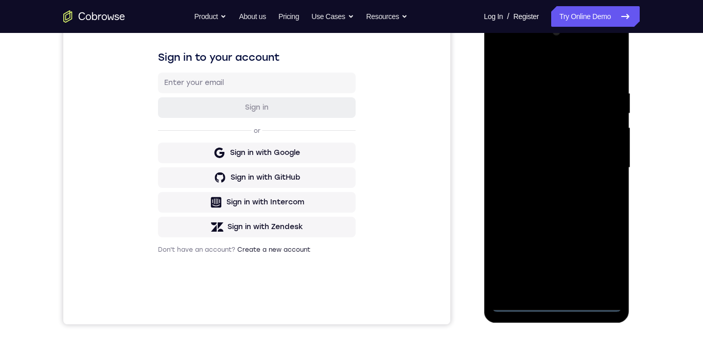
click at [558, 257] on div at bounding box center [556, 168] width 130 height 288
click at [555, 257] on div at bounding box center [556, 168] width 130 height 288
click at [565, 257] on div at bounding box center [556, 168] width 130 height 288
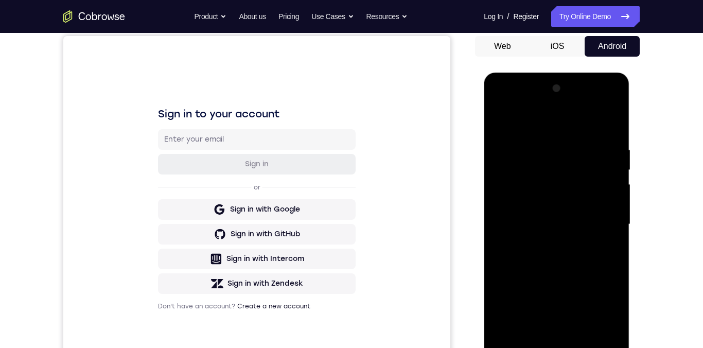
scroll to position [73, 0]
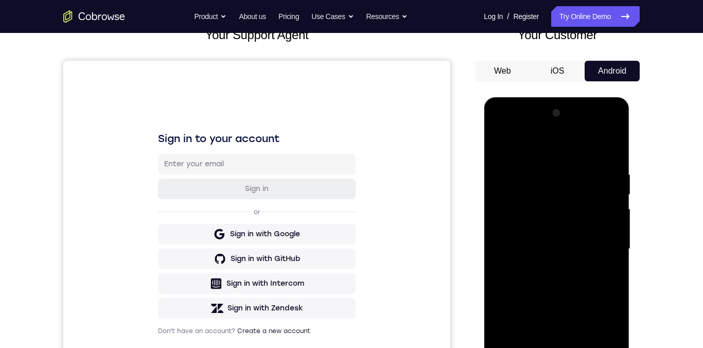
click at [565, 146] on div at bounding box center [556, 249] width 130 height 288
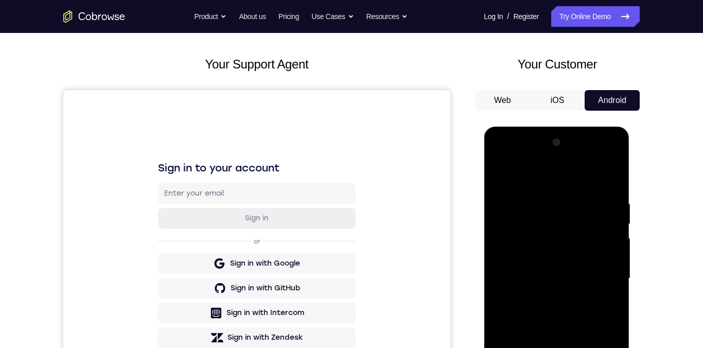
click at [565, 257] on div at bounding box center [556, 278] width 130 height 288
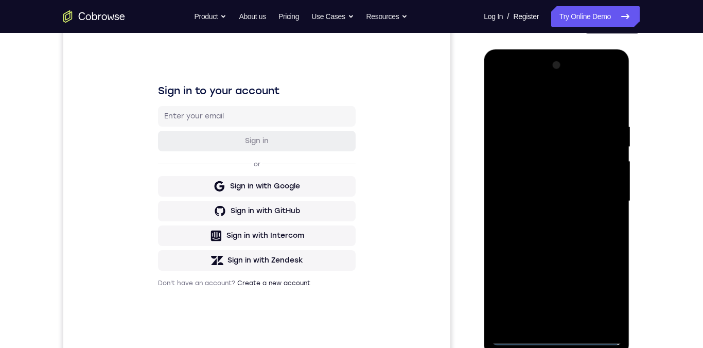
scroll to position [147, 0]
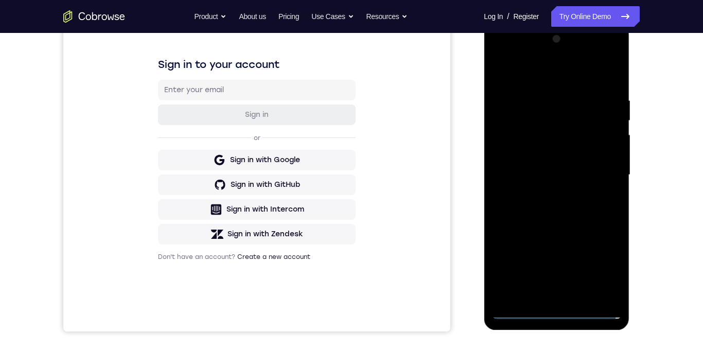
click at [548, 198] on div at bounding box center [556, 175] width 130 height 288
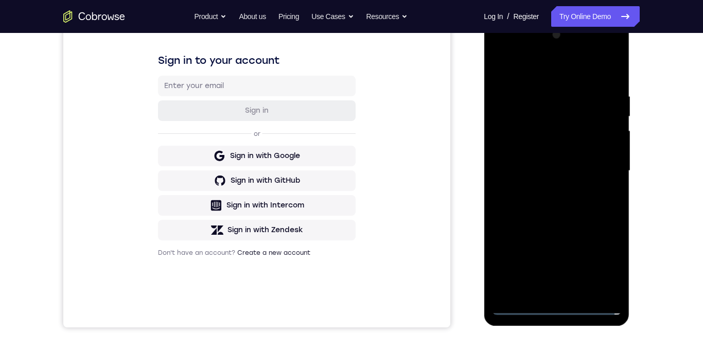
click at [565, 163] on div at bounding box center [556, 171] width 130 height 288
click at [565, 151] on div at bounding box center [556, 171] width 130 height 288
click at [565, 165] on div at bounding box center [556, 171] width 130 height 288
click at [565, 204] on div at bounding box center [556, 171] width 130 height 288
click at [565, 198] on div at bounding box center [556, 171] width 130 height 288
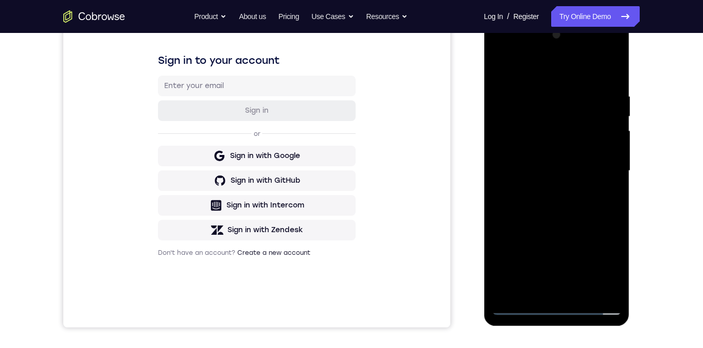
click at [565, 194] on div "Your Support Agent Your Customer Web iOS Android Next Steps We’d be happy to gi…" at bounding box center [351, 221] width 659 height 679
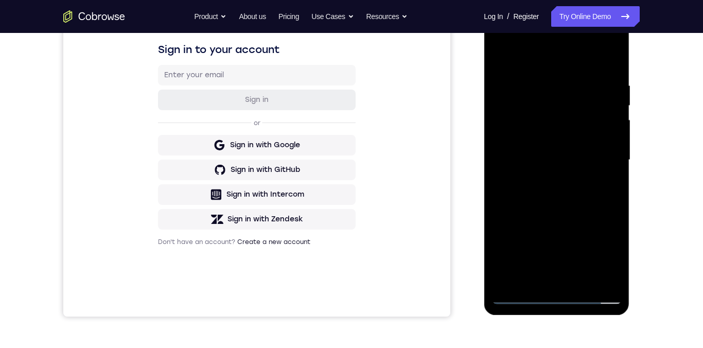
click at [565, 212] on div at bounding box center [556, 160] width 130 height 288
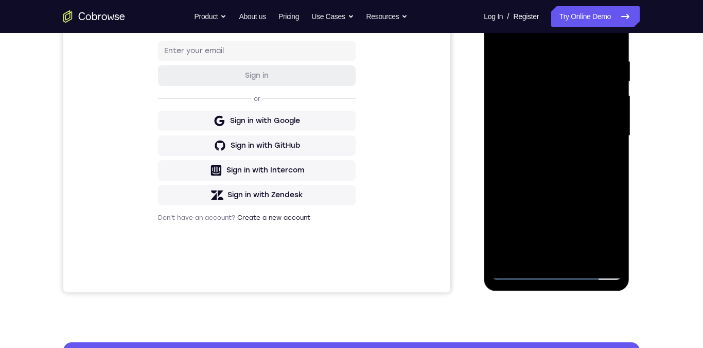
click at [565, 62] on div at bounding box center [556, 136] width 130 height 288
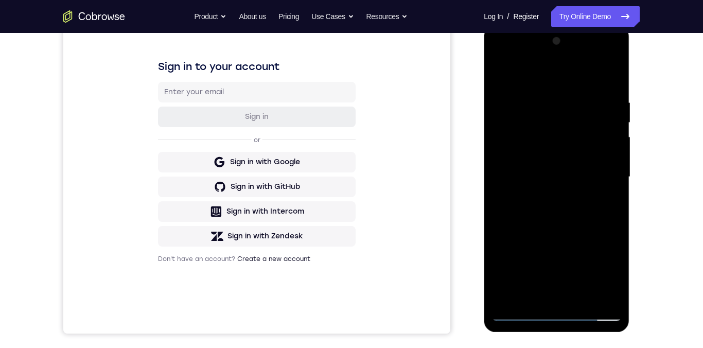
click at [565, 76] on div at bounding box center [556, 177] width 130 height 288
click at [544, 109] on div at bounding box center [556, 177] width 130 height 288
click at [565, 189] on div at bounding box center [556, 177] width 130 height 288
click at [565, 78] on div at bounding box center [556, 177] width 130 height 288
click at [565, 173] on div at bounding box center [556, 177] width 130 height 288
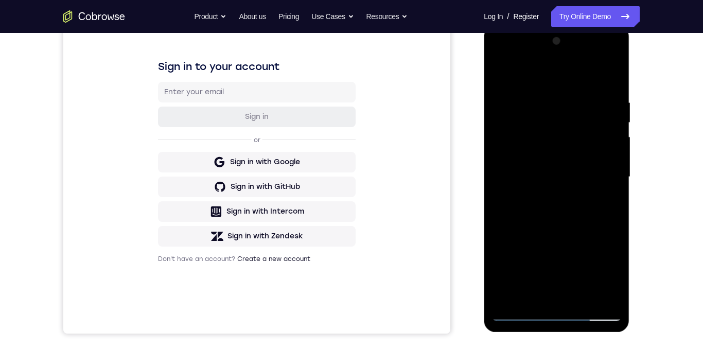
click at [565, 211] on div at bounding box center [556, 177] width 130 height 288
click at [565, 208] on div at bounding box center [556, 177] width 130 height 288
click at [565, 172] on div at bounding box center [556, 177] width 130 height 288
click at [565, 173] on div at bounding box center [556, 177] width 130 height 288
click at [565, 178] on div at bounding box center [556, 177] width 130 height 288
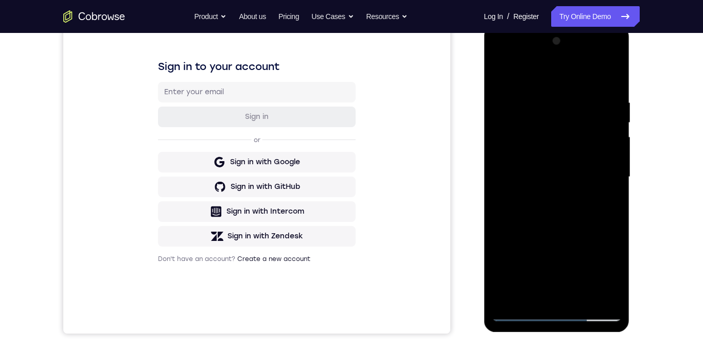
click at [565, 171] on div at bounding box center [556, 177] width 130 height 288
click at [565, 172] on div at bounding box center [556, 177] width 130 height 288
click at [565, 171] on div at bounding box center [556, 177] width 130 height 288
click at [565, 212] on div at bounding box center [556, 177] width 130 height 288
click at [565, 206] on div at bounding box center [556, 177] width 130 height 288
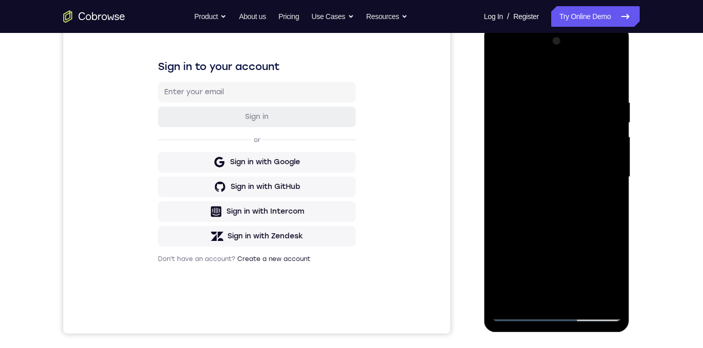
click at [565, 224] on div at bounding box center [556, 177] width 130 height 288
click at [499, 223] on div at bounding box center [556, 177] width 130 height 288
click at [565, 224] on div at bounding box center [556, 177] width 130 height 288
click at [565, 221] on div at bounding box center [556, 177] width 130 height 288
click at [565, 224] on div at bounding box center [556, 177] width 130 height 288
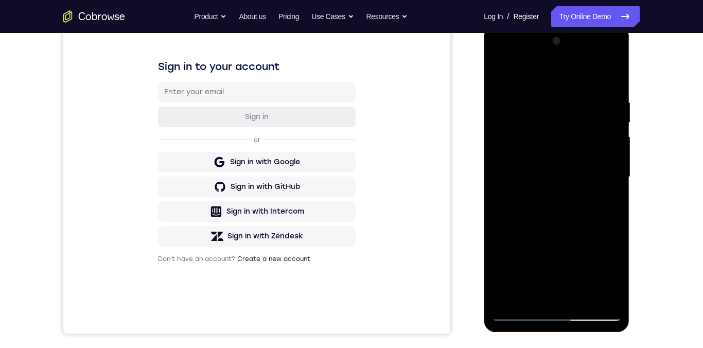
click at [565, 219] on div at bounding box center [556, 177] width 130 height 288
click at [565, 223] on div at bounding box center [556, 177] width 130 height 288
click at [565, 219] on div at bounding box center [556, 177] width 130 height 288
click at [565, 216] on div at bounding box center [556, 177] width 130 height 288
click at [565, 147] on div at bounding box center [556, 177] width 130 height 288
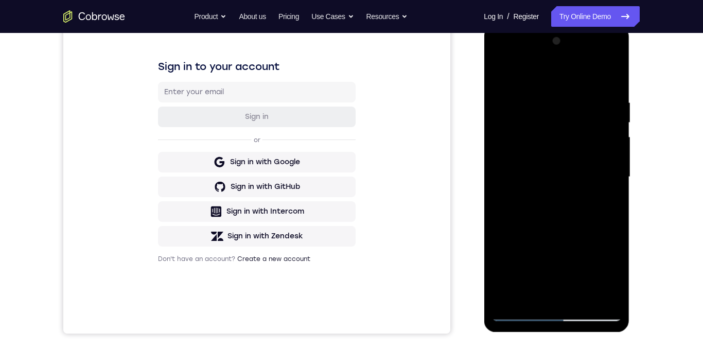
click at [565, 152] on div at bounding box center [556, 177] width 130 height 288
click at [500, 240] on div at bounding box center [556, 177] width 130 height 288
click at [519, 145] on div at bounding box center [556, 177] width 130 height 288
click at [526, 156] on div at bounding box center [556, 177] width 130 height 288
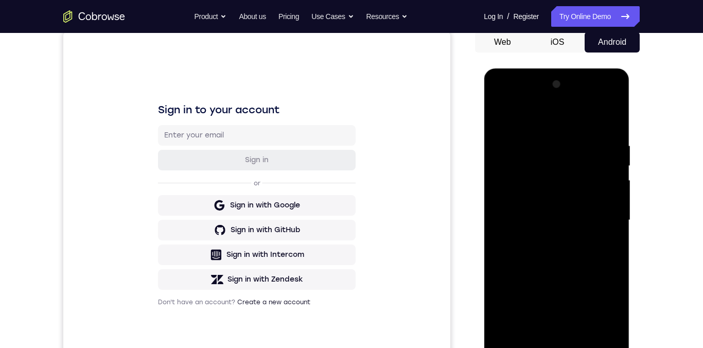
scroll to position [98, 0]
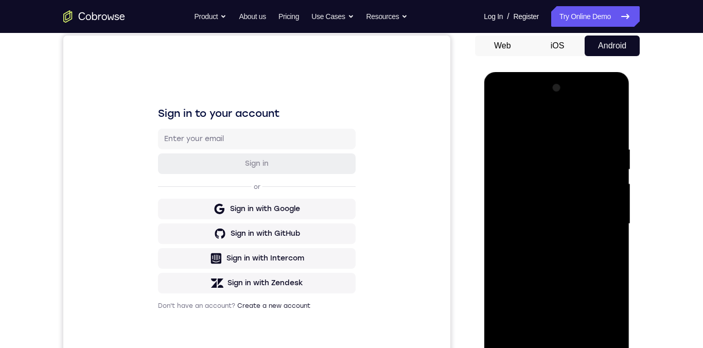
click at [565, 196] on div at bounding box center [556, 224] width 130 height 288
click at [565, 247] on div at bounding box center [556, 224] width 130 height 288
click at [561, 252] on div at bounding box center [556, 224] width 130 height 288
click at [502, 119] on div at bounding box center [556, 224] width 130 height 288
click at [545, 157] on div at bounding box center [556, 224] width 130 height 288
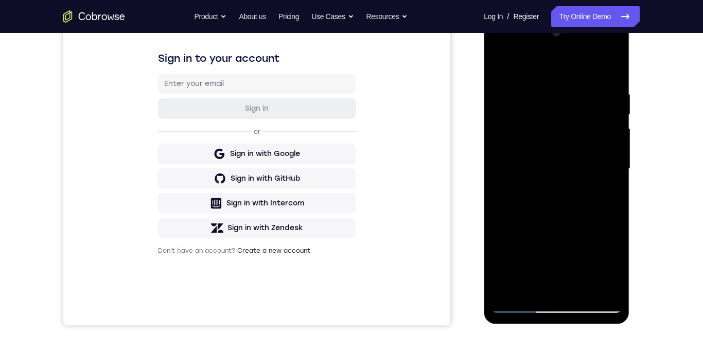
scroll to position [178, 0]
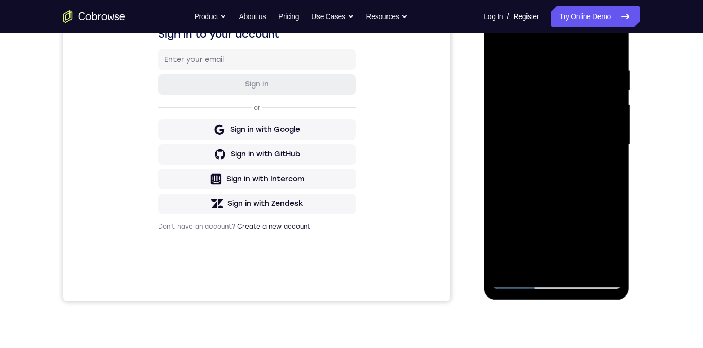
click at [565, 179] on div at bounding box center [556, 145] width 130 height 288
click at [565, 103] on div at bounding box center [556, 145] width 130 height 288
click at [565, 89] on div at bounding box center [556, 145] width 130 height 288
click at [499, 40] on div at bounding box center [556, 145] width 130 height 288
click at [565, 171] on div at bounding box center [556, 145] width 130 height 288
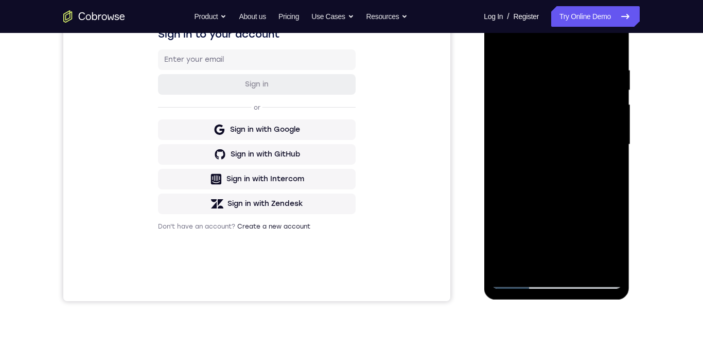
click at [565, 128] on div at bounding box center [556, 145] width 130 height 288
click at [565, 127] on div at bounding box center [556, 145] width 130 height 288
click at [565, 126] on div at bounding box center [556, 145] width 130 height 288
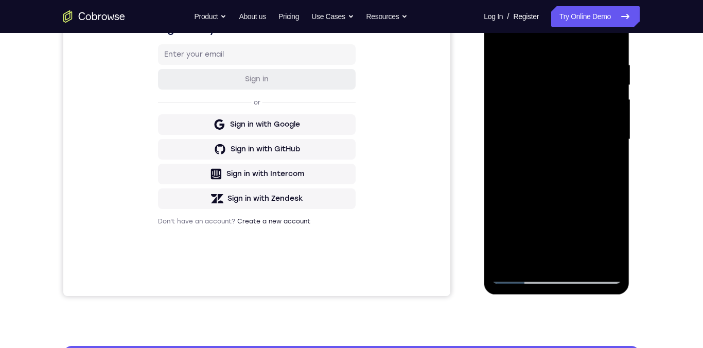
scroll to position [222, 0]
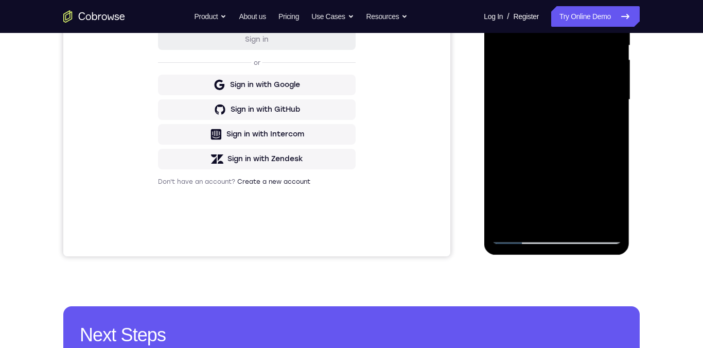
click at [510, 198] on div at bounding box center [556, 100] width 130 height 288
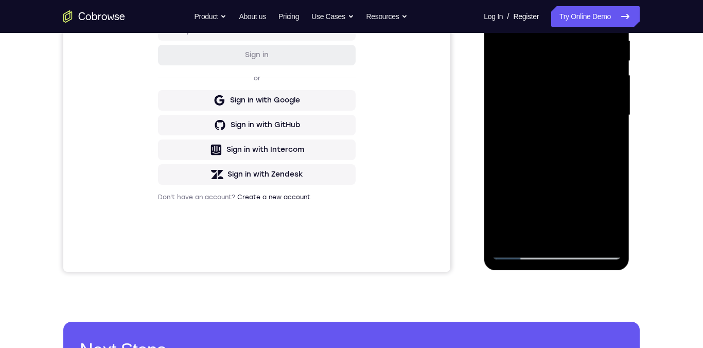
scroll to position [187, 0]
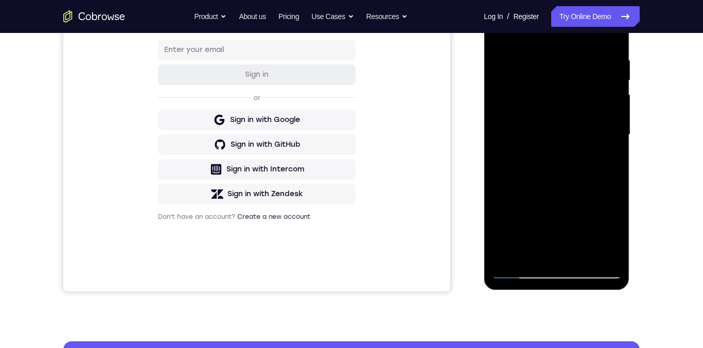
click at [498, 126] on div at bounding box center [556, 135] width 130 height 288
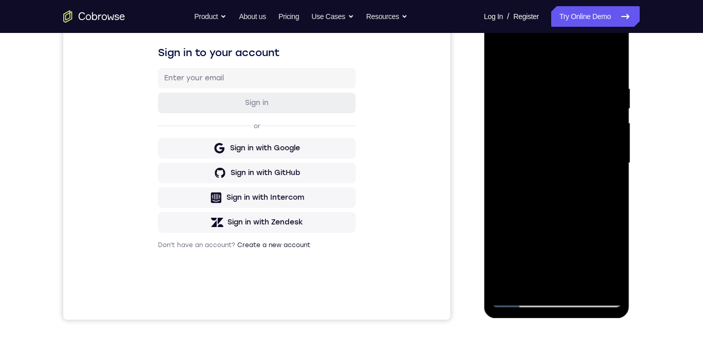
scroll to position [134, 0]
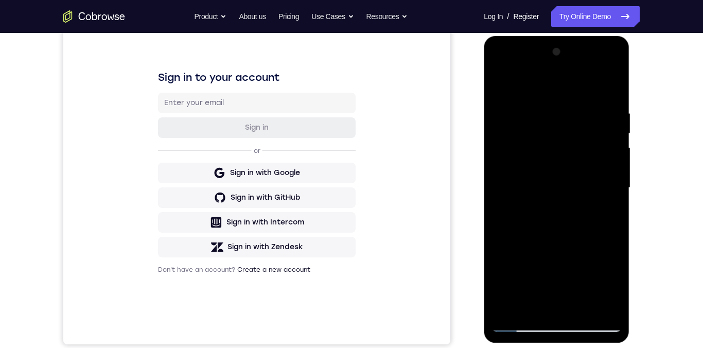
click at [502, 86] on div at bounding box center [556, 188] width 130 height 288
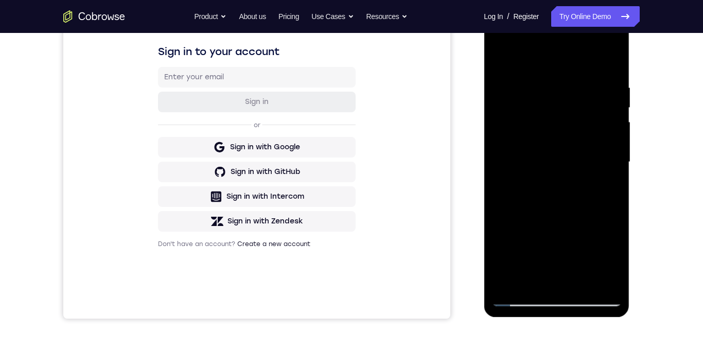
click at [508, 184] on div at bounding box center [556, 162] width 130 height 288
click at [565, 152] on div at bounding box center [556, 162] width 130 height 288
click at [565, 155] on div at bounding box center [556, 162] width 130 height 288
click at [502, 61] on div at bounding box center [556, 162] width 130 height 288
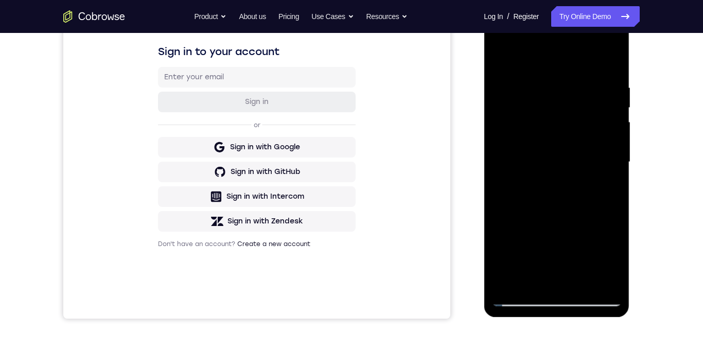
click at [503, 62] on div at bounding box center [556, 162] width 130 height 288
click at [506, 64] on div at bounding box center [556, 162] width 130 height 288
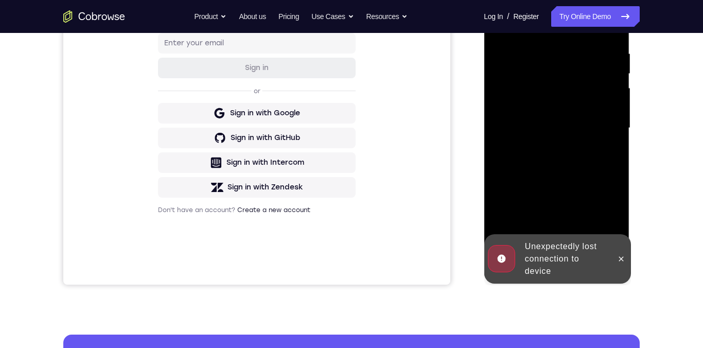
scroll to position [267, 0]
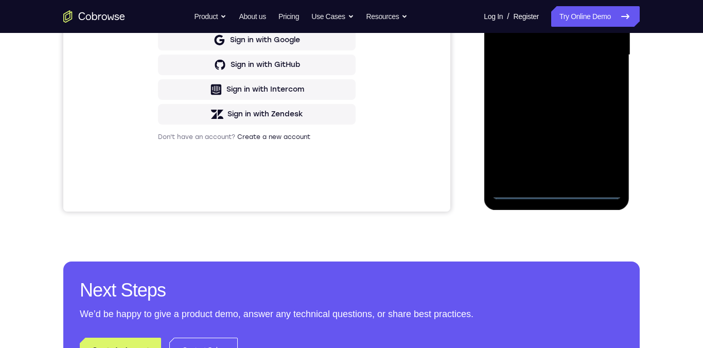
click at [552, 189] on div at bounding box center [556, 55] width 130 height 288
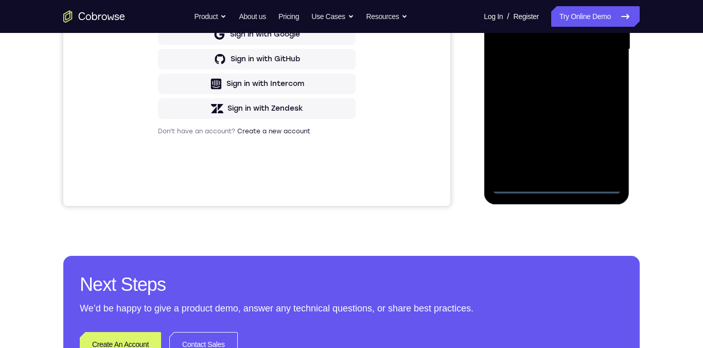
click at [565, 141] on div at bounding box center [556, 49] width 130 height 288
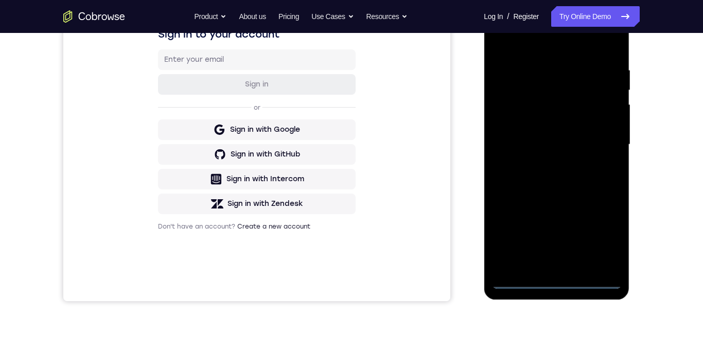
scroll to position [147, 0]
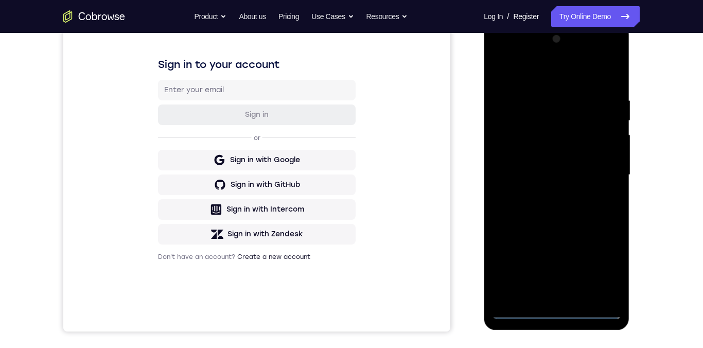
click at [502, 75] on div at bounding box center [556, 175] width 130 height 288
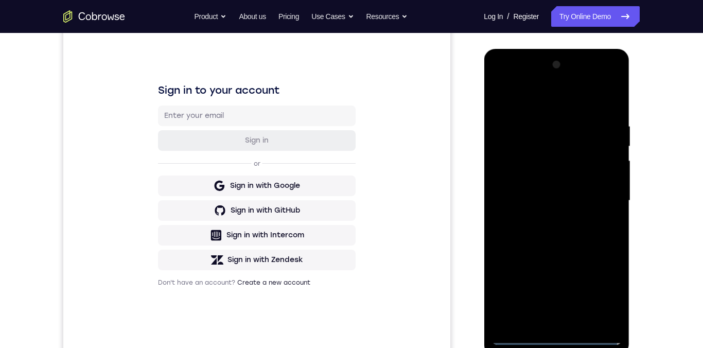
click at [565, 192] on div at bounding box center [556, 201] width 130 height 288
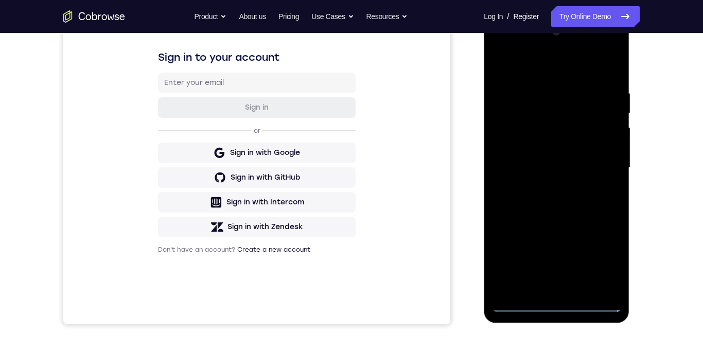
scroll to position [170, 0]
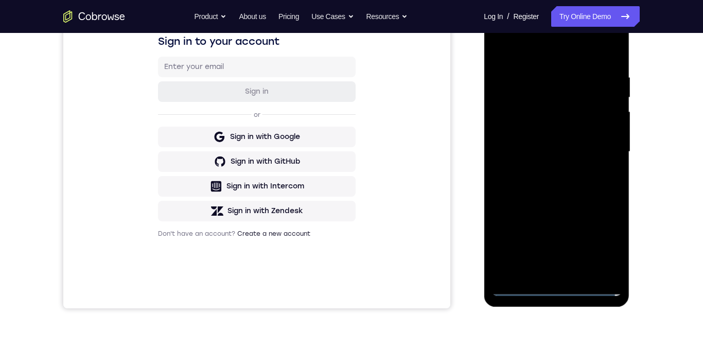
click at [545, 171] on div at bounding box center [556, 152] width 130 height 288
click at [563, 138] on div at bounding box center [556, 152] width 130 height 288
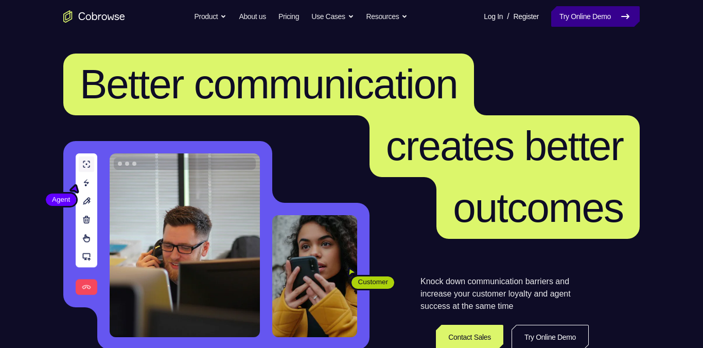
click at [623, 22] on icon at bounding box center [625, 16] width 12 height 12
click at [624, 20] on icon at bounding box center [625, 16] width 12 height 12
click at [624, 19] on icon at bounding box center [625, 16] width 12 height 12
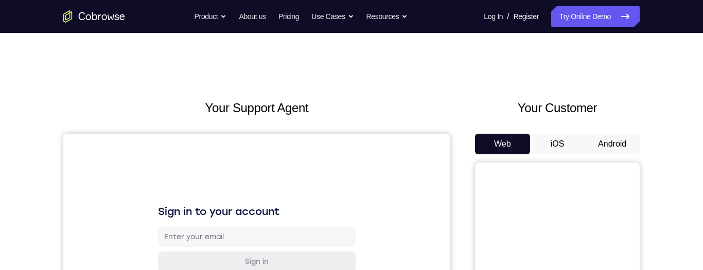
click at [619, 145] on button "Android" at bounding box center [611, 144] width 55 height 21
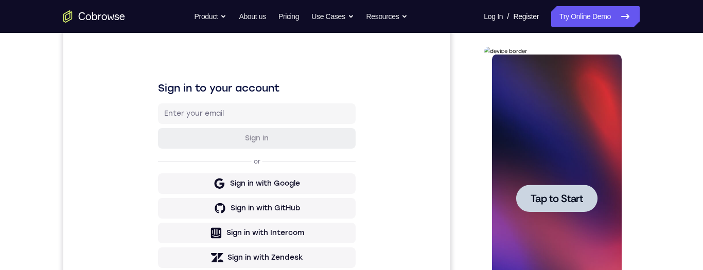
click at [571, 198] on span "Tap to Start" at bounding box center [556, 198] width 52 height 10
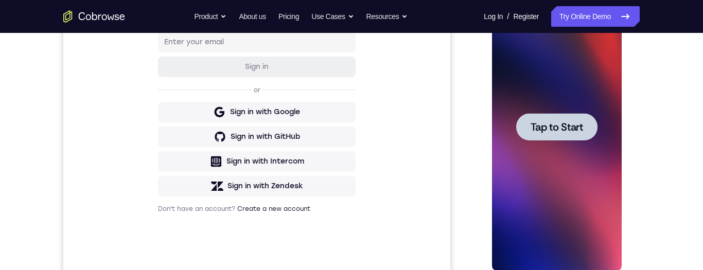
scroll to position [322, 0]
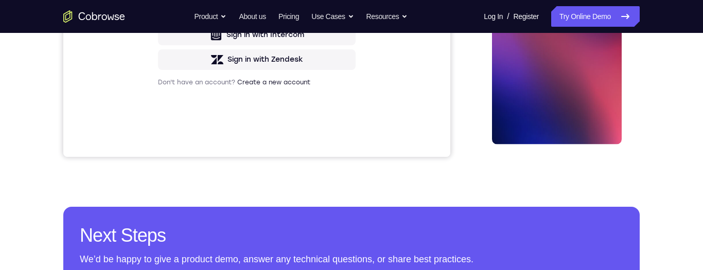
click at [402, 245] on h2 "Next Steps" at bounding box center [351, 235] width 543 height 25
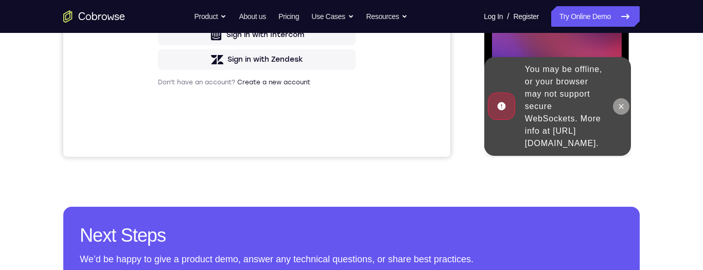
click at [628, 110] on div at bounding box center [620, 106] width 16 height 99
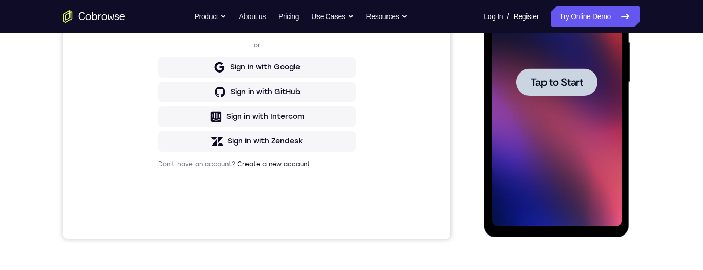
scroll to position [79, 0]
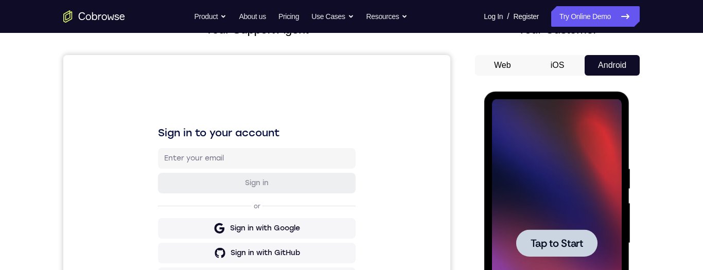
click at [553, 247] on span "Tap to Start" at bounding box center [556, 243] width 52 height 10
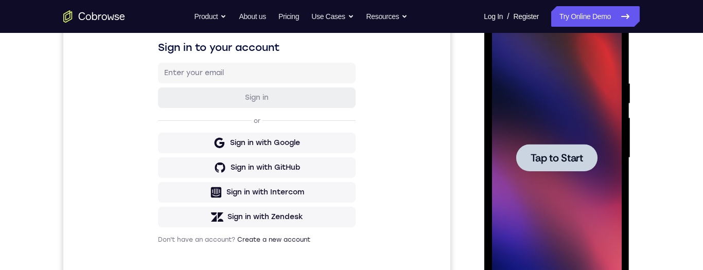
scroll to position [183, 0]
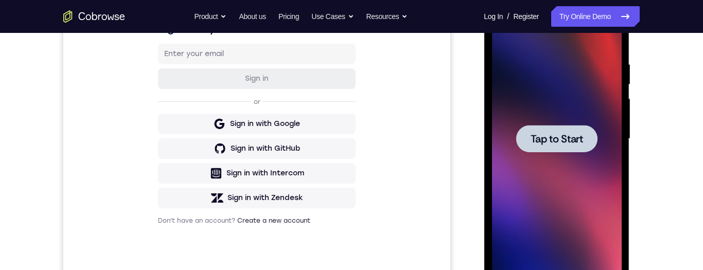
click at [562, 148] on div at bounding box center [556, 138] width 81 height 27
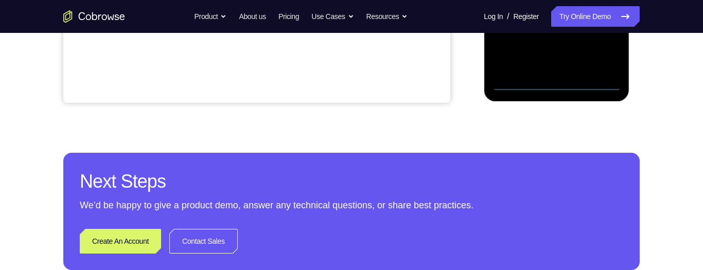
scroll to position [261, 0]
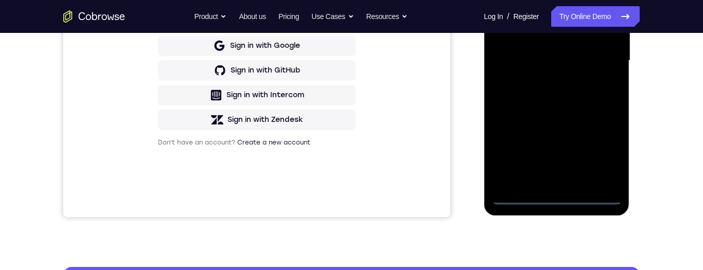
click at [553, 194] on div at bounding box center [556, 61] width 130 height 288
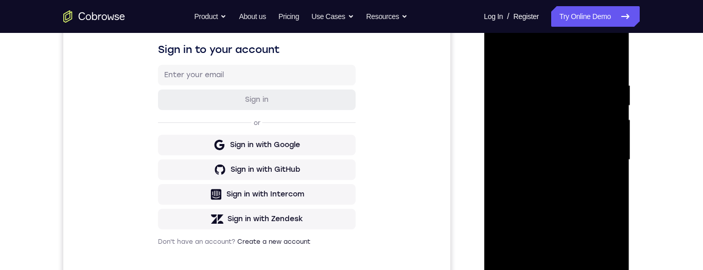
click at [604, 249] on div at bounding box center [556, 160] width 130 height 288
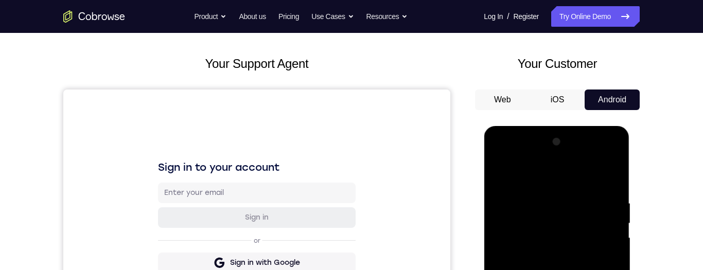
scroll to position [178, 0]
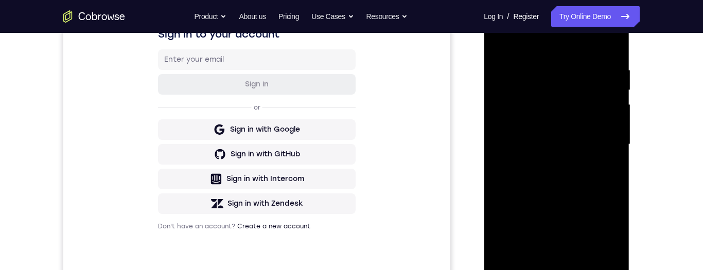
click at [600, 234] on div at bounding box center [556, 145] width 130 height 288
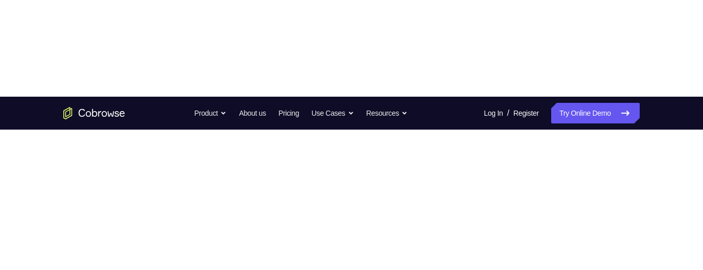
scroll to position [157, 0]
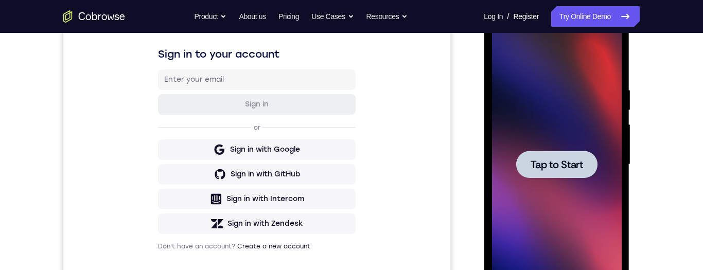
click at [565, 167] on span "Tap to Start" at bounding box center [556, 164] width 52 height 10
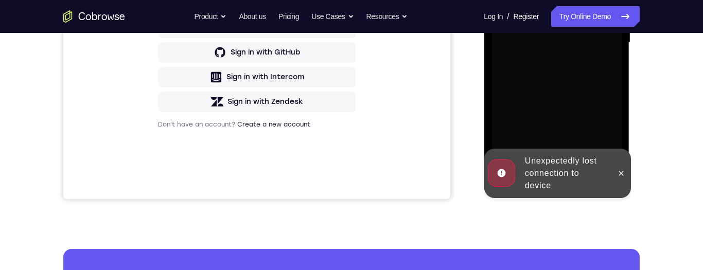
scroll to position [271, 0]
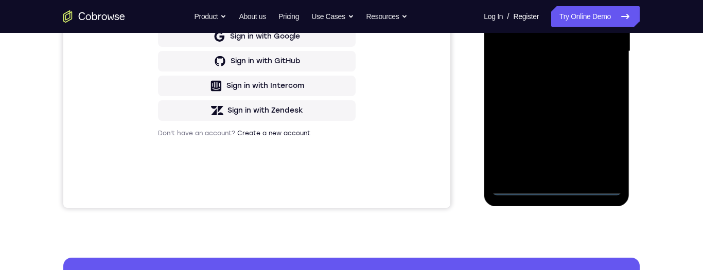
click at [618, 182] on div at bounding box center [556, 51] width 130 height 288
click at [553, 186] on div at bounding box center [556, 51] width 130 height 288
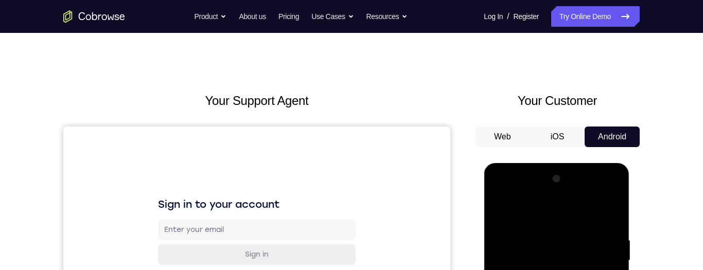
scroll to position [140, 0]
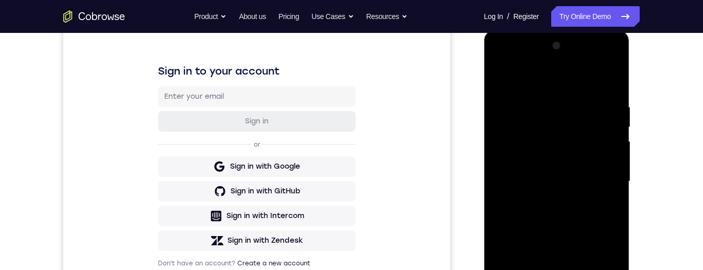
click at [602, 270] on div at bounding box center [556, 182] width 130 height 288
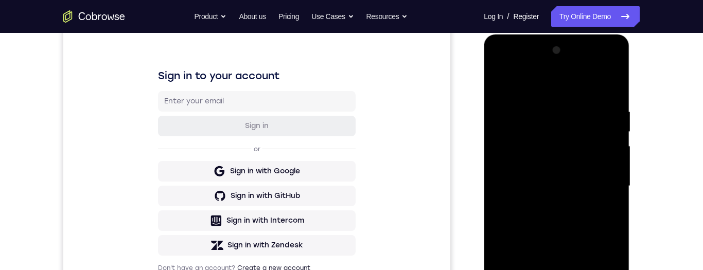
scroll to position [128, 0]
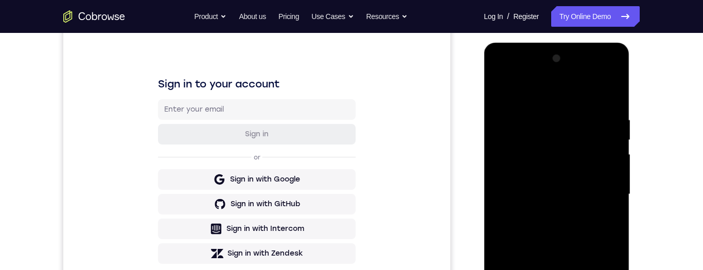
click at [540, 97] on div at bounding box center [556, 194] width 130 height 288
click at [601, 187] on div at bounding box center [556, 194] width 130 height 288
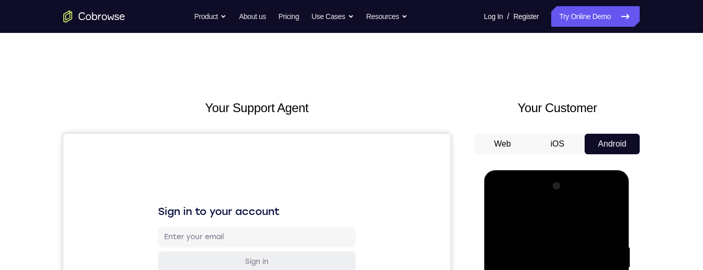
scroll to position [154, 0]
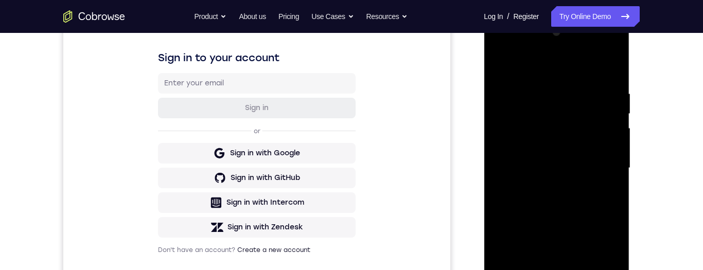
click at [547, 270] on div at bounding box center [556, 168] width 130 height 288
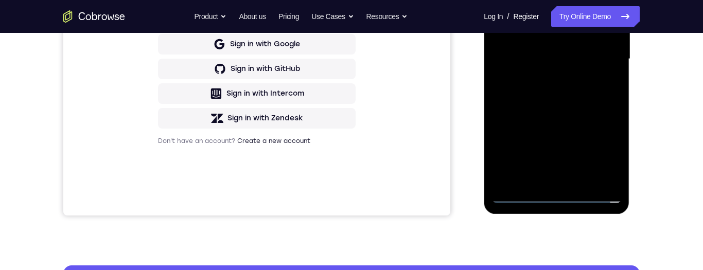
click at [544, 183] on div at bounding box center [556, 59] width 130 height 288
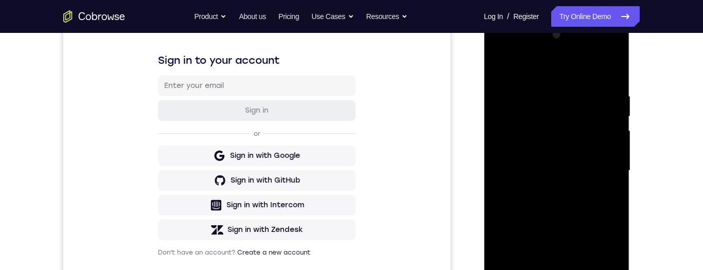
scroll to position [209, 0]
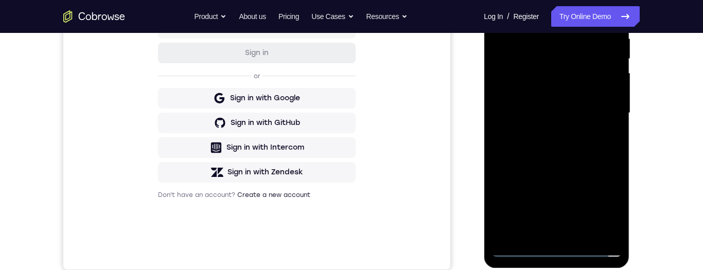
click at [567, 107] on div at bounding box center [556, 113] width 130 height 288
click at [528, 93] on div at bounding box center [556, 113] width 130 height 288
click at [615, 86] on div at bounding box center [556, 113] width 130 height 288
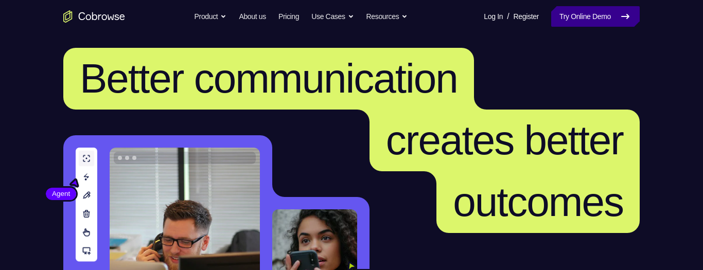
click at [604, 16] on link "Try Online Demo" at bounding box center [595, 16] width 88 height 21
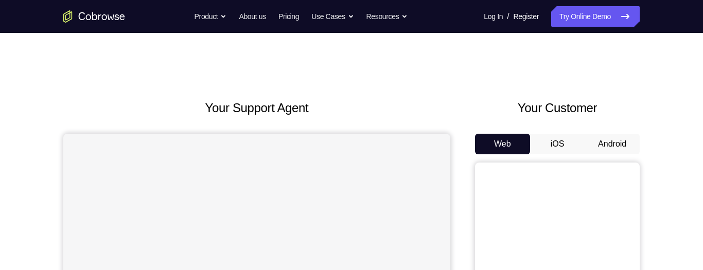
click at [618, 141] on button "Android" at bounding box center [611, 144] width 55 height 21
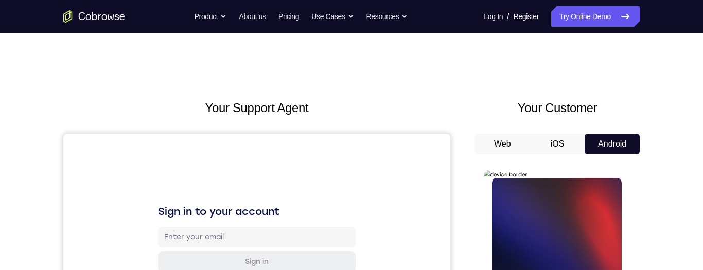
scroll to position [217, 0]
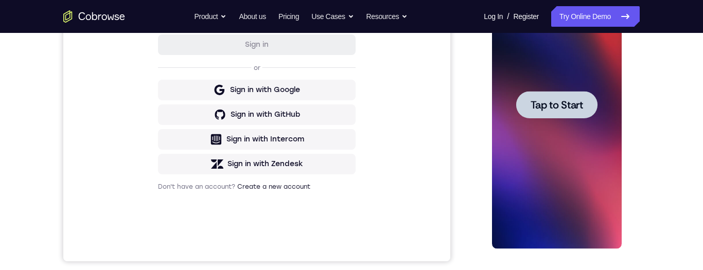
click at [578, 102] on span "Tap to Start" at bounding box center [556, 105] width 52 height 10
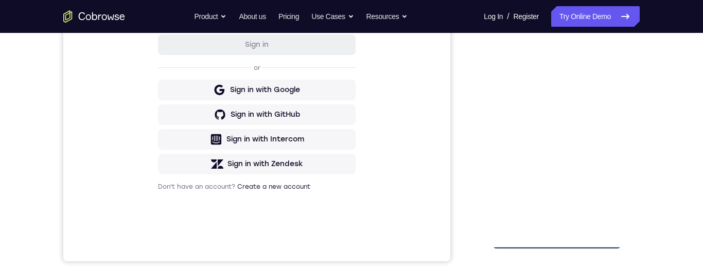
scroll to position [263, 0]
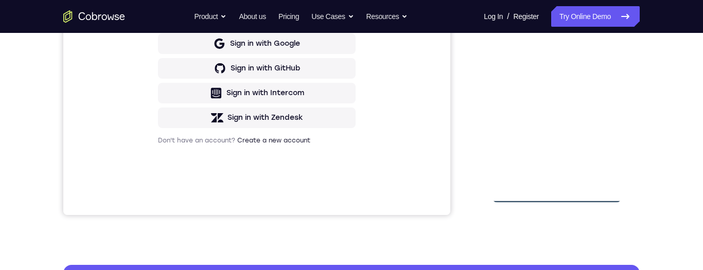
click at [556, 194] on div at bounding box center [556, 59] width 130 height 288
click at [603, 144] on div at bounding box center [556, 59] width 130 height 288
click at [534, 0] on div at bounding box center [556, 59] width 130 height 288
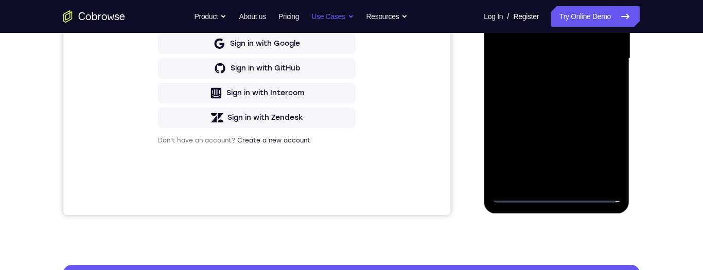
scroll to position [101, 0]
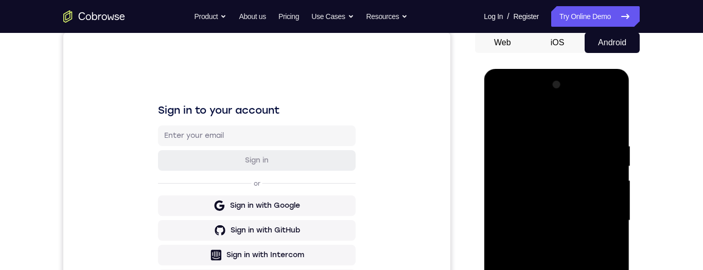
click at [597, 216] on div at bounding box center [556, 221] width 130 height 288
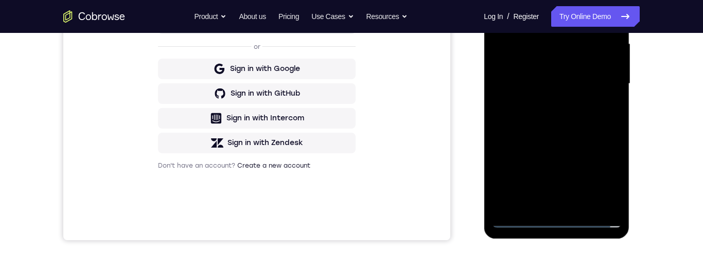
click at [547, 204] on div at bounding box center [556, 84] width 130 height 288
click at [514, 76] on div at bounding box center [556, 84] width 130 height 288
click at [556, 63] on div at bounding box center [556, 84] width 130 height 288
click at [584, 75] on div at bounding box center [556, 84] width 130 height 288
click at [576, 84] on div at bounding box center [556, 84] width 130 height 288
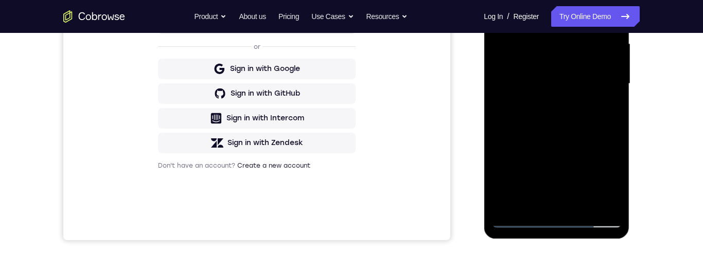
scroll to position [0, 0]
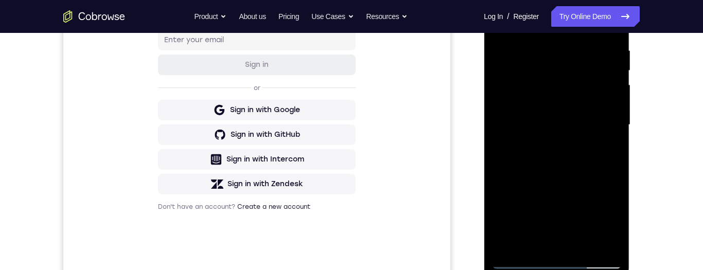
scroll to position [169, 0]
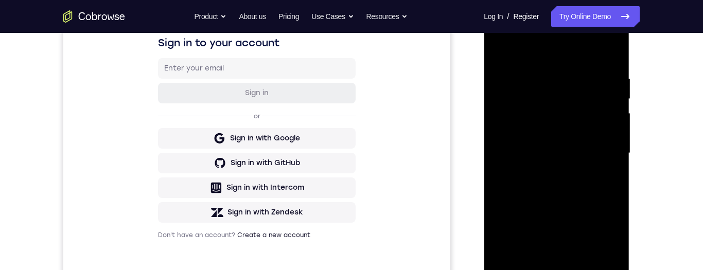
click at [541, 75] on div at bounding box center [556, 153] width 130 height 288
click at [606, 156] on div at bounding box center [556, 153] width 130 height 288
click at [601, 165] on div at bounding box center [556, 153] width 130 height 288
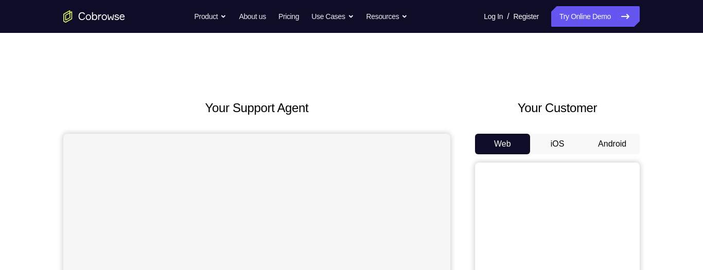
click at [609, 134] on button "Android" at bounding box center [611, 144] width 55 height 21
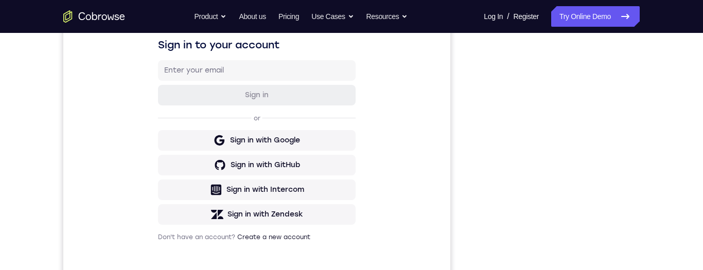
scroll to position [203, 0]
